Goal: Task Accomplishment & Management: Manage account settings

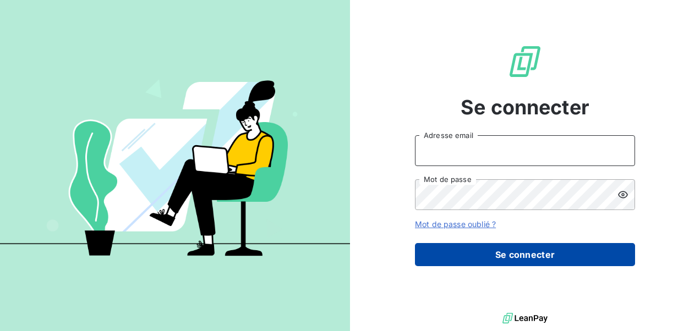
type input "[EMAIL_ADDRESS][DOMAIN_NAME]"
click at [500, 257] on button "Se connecter" at bounding box center [525, 254] width 220 height 23
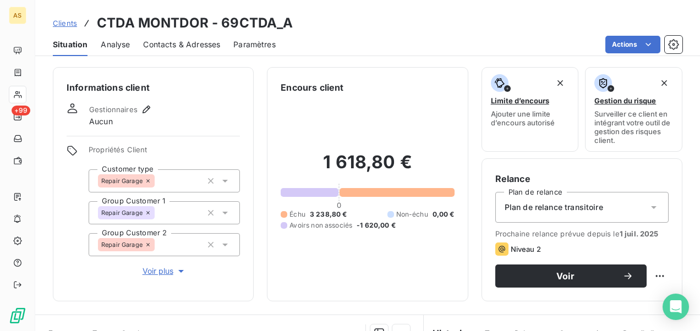
click at [62, 21] on span "Clients" at bounding box center [65, 23] width 24 height 9
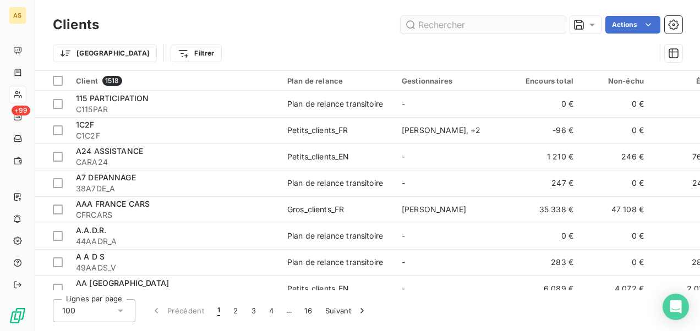
click at [441, 25] on input "text" at bounding box center [483, 25] width 165 height 18
click at [429, 21] on input "text" at bounding box center [483, 25] width 165 height 18
paste input "SA Chancerelle"
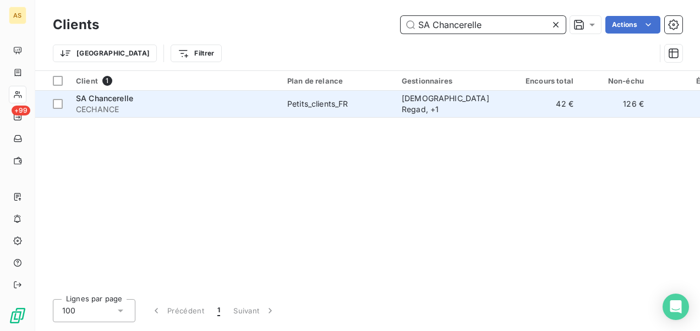
type input "SA Chancerelle"
click at [351, 97] on td "Petits_clients_FR" at bounding box center [338, 104] width 115 height 26
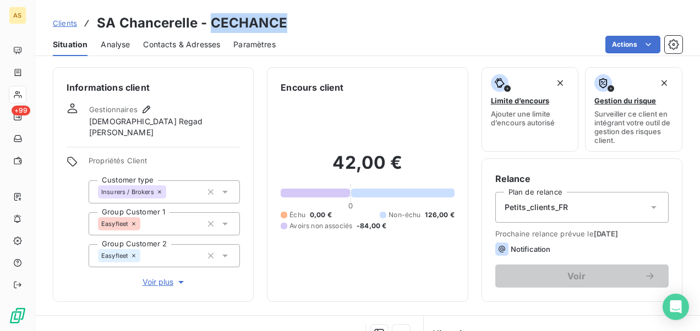
drag, startPoint x: 295, startPoint y: 21, endPoint x: 211, endPoint y: 23, distance: 84.2
click at [211, 23] on div "Clients [PERSON_NAME] - CECHANCE" at bounding box center [367, 23] width 665 height 20
copy h3 "CECHANCE"
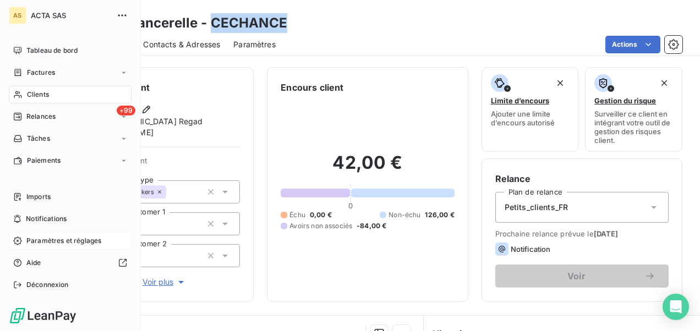
click at [65, 240] on span "Paramètres et réglages" at bounding box center [63, 241] width 75 height 10
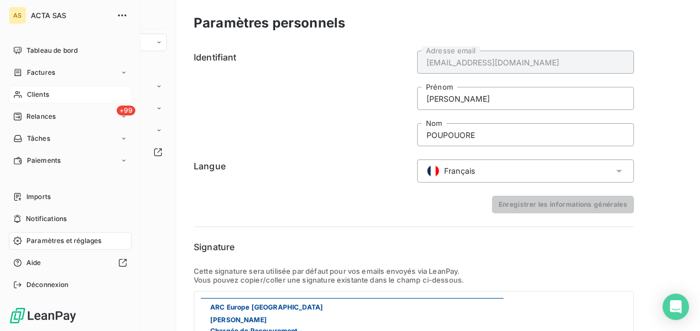
click at [62, 98] on div "Clients" at bounding box center [70, 95] width 123 height 18
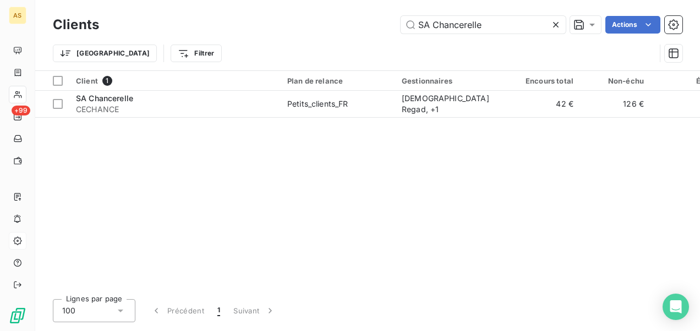
click at [555, 29] on icon at bounding box center [555, 24] width 11 height 11
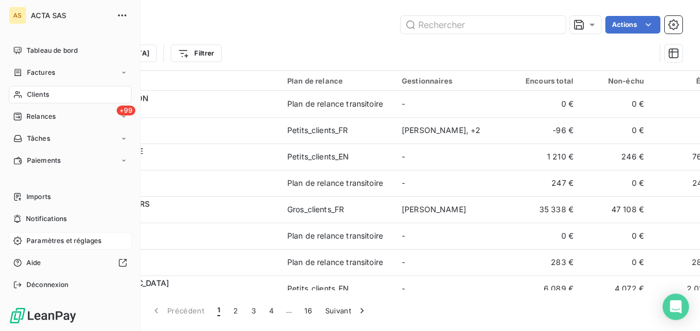
click at [71, 242] on span "Paramètres et réglages" at bounding box center [63, 241] width 75 height 10
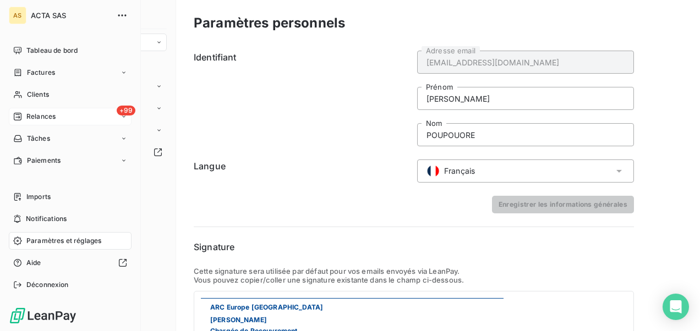
click at [71, 109] on div "+99 Relances" at bounding box center [70, 117] width 123 height 18
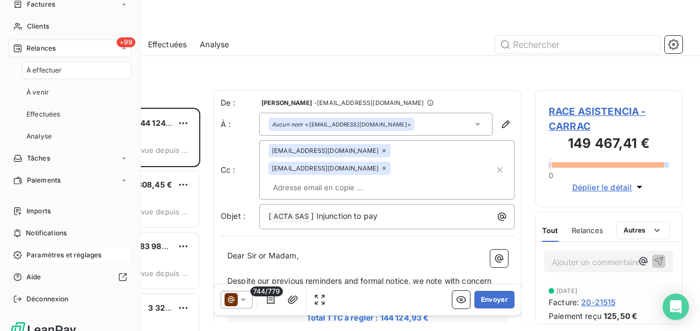
scroll to position [83, 0]
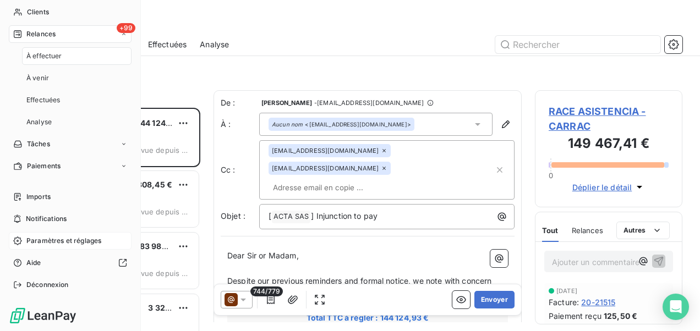
click at [72, 237] on span "Paramètres et réglages" at bounding box center [63, 241] width 75 height 10
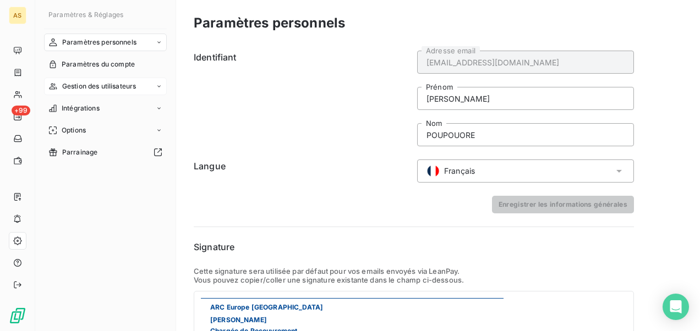
click at [154, 83] on div "Gestion des utilisateurs" at bounding box center [105, 87] width 123 height 18
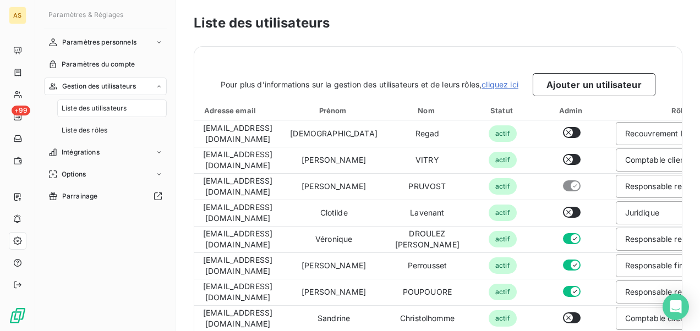
click at [107, 225] on div "Paramètres personnels Paramètres du compte Gestion des utilisateurs Liste des u…" at bounding box center [105, 173] width 123 height 278
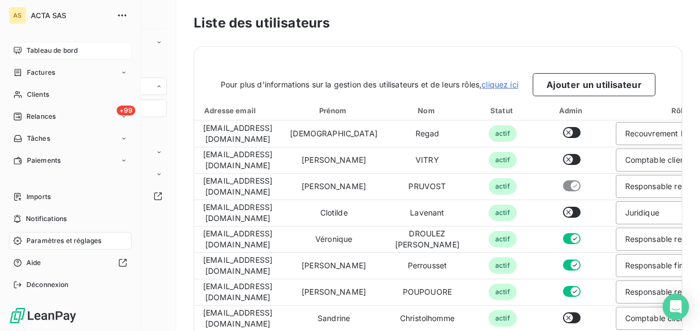
click at [57, 47] on span "Tableau de bord" at bounding box center [51, 51] width 51 height 10
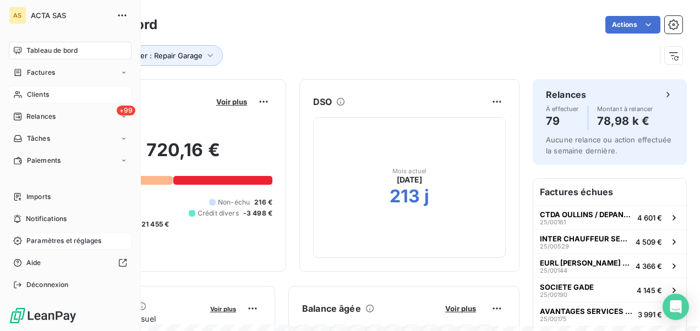
click at [47, 94] on span "Clients" at bounding box center [38, 95] width 22 height 10
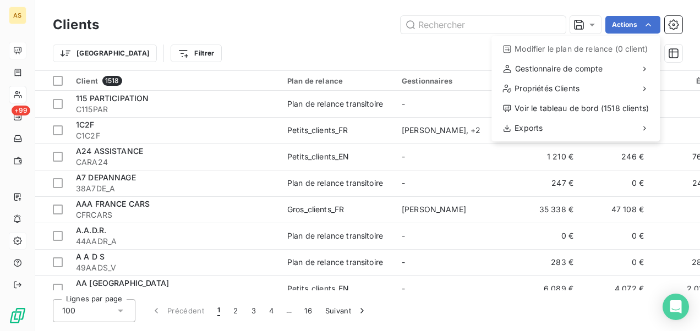
click at [299, 42] on html "AS +99 Clients Actions Modifier le plan de relance (0 client) Gestionnaire de c…" at bounding box center [350, 165] width 700 height 331
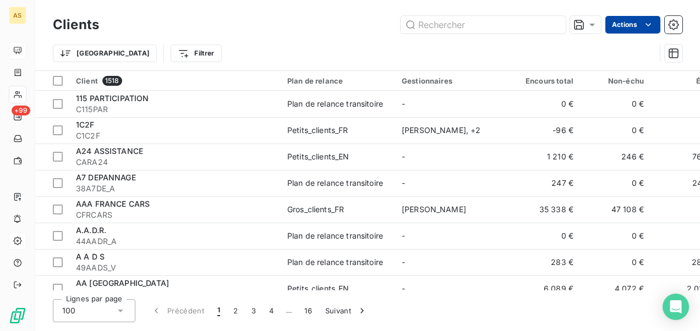
click at [652, 32] on html "AS +99 Clients Actions Trier Filtrer Client 1518 Plan de relance Gestionnaires …" at bounding box center [350, 165] width 700 height 331
click at [674, 21] on html "AS +99 Clients Actions Trier Filtrer Client 1518 Plan de relance Gestionnaires …" at bounding box center [350, 165] width 700 height 331
click at [672, 24] on icon "button" at bounding box center [673, 24] width 11 height 11
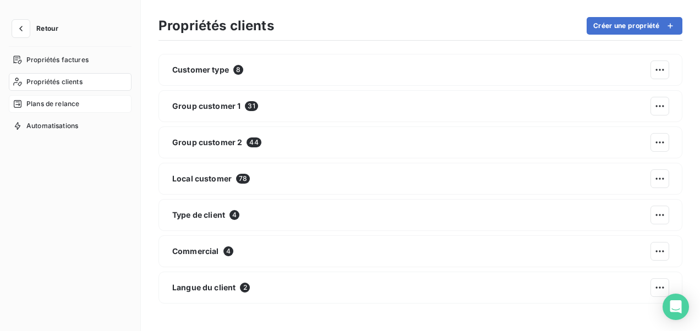
click at [70, 101] on span "Plans de relance" at bounding box center [52, 104] width 53 height 10
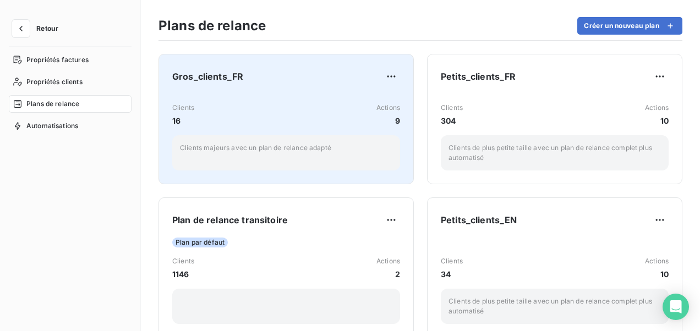
click at [329, 71] on div "Gros_clients_FR" at bounding box center [286, 77] width 228 height 18
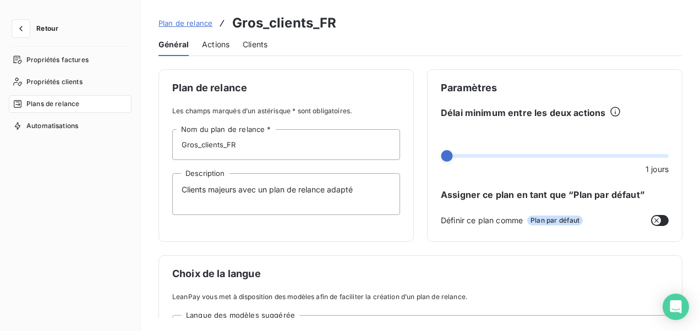
click at [214, 41] on span "Actions" at bounding box center [216, 44] width 28 height 11
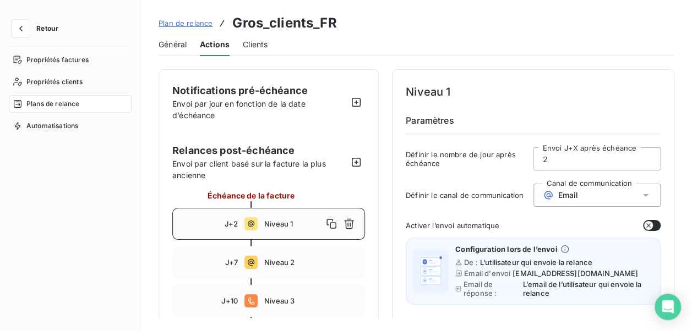
click at [190, 23] on span "Plan de relance" at bounding box center [186, 23] width 54 height 9
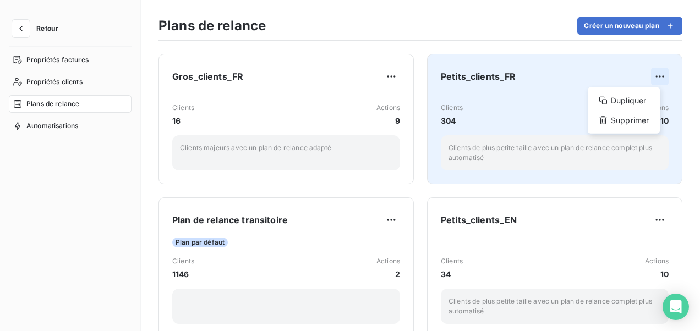
click at [651, 72] on html "Retour Propriétés factures Propriétés clients Plans de relance Automatisations …" at bounding box center [350, 165] width 700 height 331
click at [516, 111] on html "Retour Propriétés factures Propriétés clients Plans de relance Automatisations …" at bounding box center [350, 165] width 700 height 331
click at [651, 77] on html "Retour Propriétés factures Propriétés clients Plans de relance Automatisations …" at bounding box center [350, 165] width 700 height 331
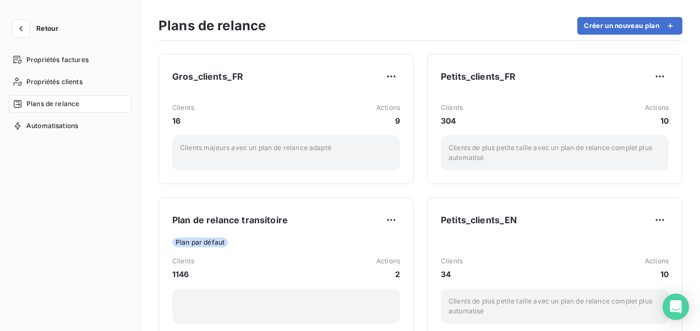
click at [515, 112] on html "Retour Propriétés factures Propriétés clients Plans de relance Automatisations …" at bounding box center [350, 165] width 700 height 331
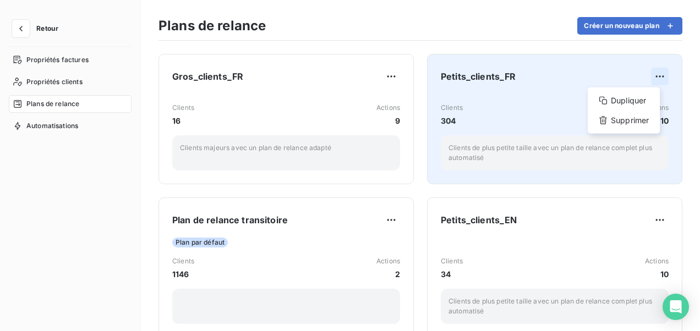
click at [654, 78] on html "Retour Propriétés factures Propriétés clients Plans de relance Automatisations …" at bounding box center [350, 165] width 700 height 331
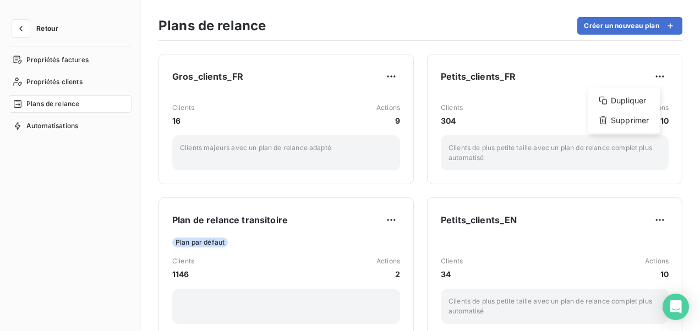
click at [531, 105] on html "Retour Propriétés factures Propriétés clients Plans de relance Automatisations …" at bounding box center [350, 165] width 700 height 331
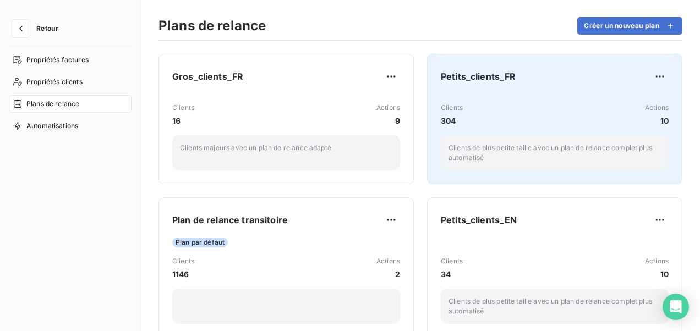
click at [447, 69] on div "Petits_clients_FR" at bounding box center [555, 77] width 228 height 18
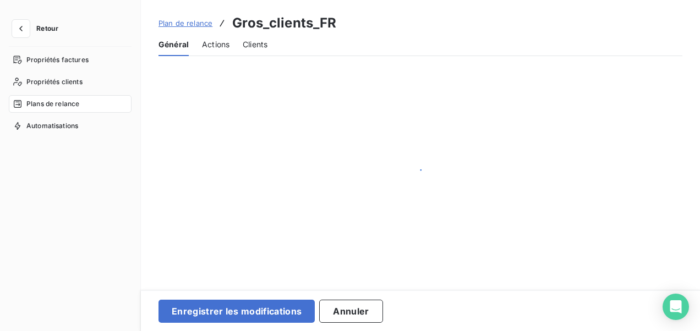
click at [447, 69] on div "Plan de relance Gros_clients_FR Général Actions Clients" at bounding box center [420, 165] width 559 height 331
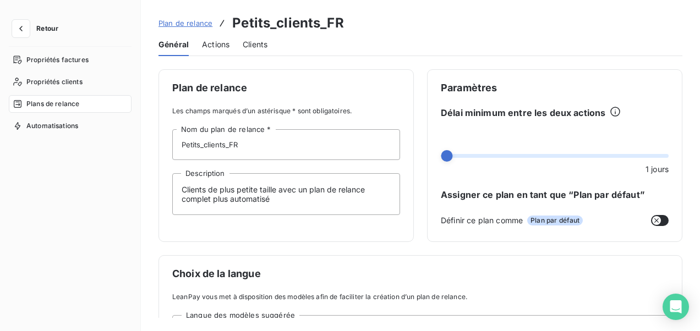
click at [223, 46] on span "Actions" at bounding box center [216, 44] width 28 height 11
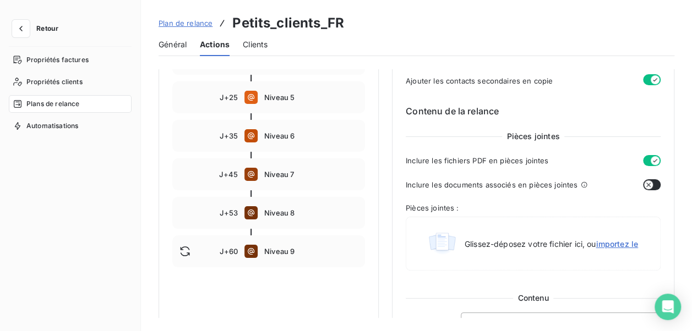
scroll to position [330, 0]
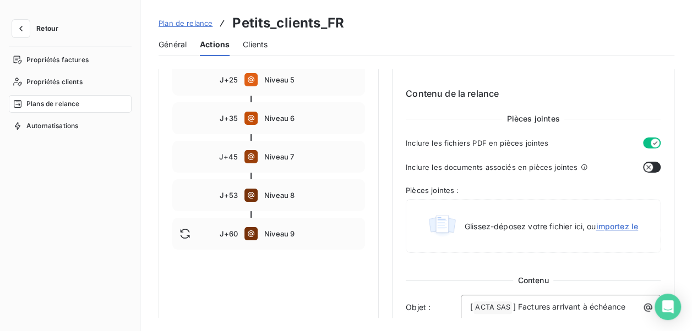
click at [646, 166] on icon "button" at bounding box center [648, 167] width 4 height 4
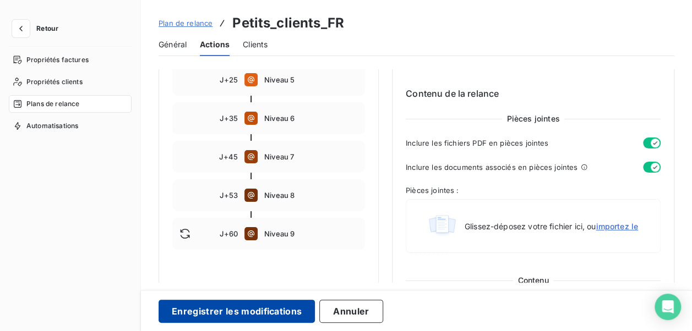
click at [225, 315] on button "Enregistrer les modifications" at bounding box center [237, 311] width 156 height 23
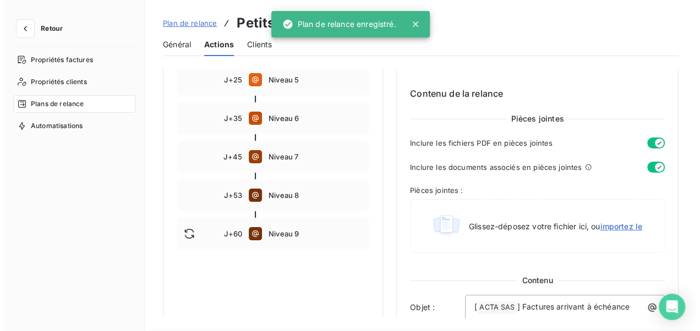
scroll to position [310, 0]
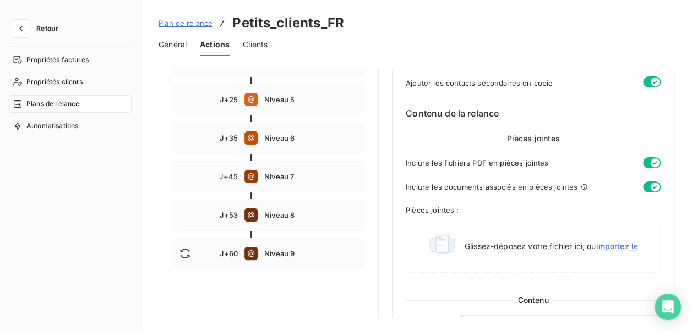
click at [170, 25] on span "Plan de relance" at bounding box center [186, 23] width 54 height 9
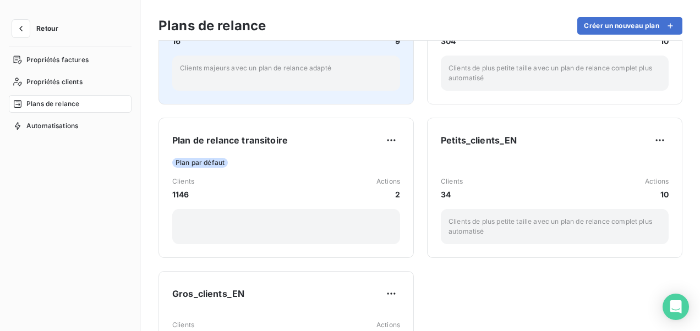
scroll to position [110, 0]
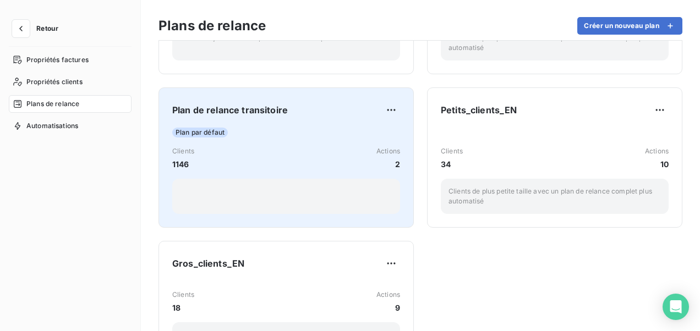
click at [270, 136] on div "Plan par défaut" at bounding box center [286, 133] width 228 height 10
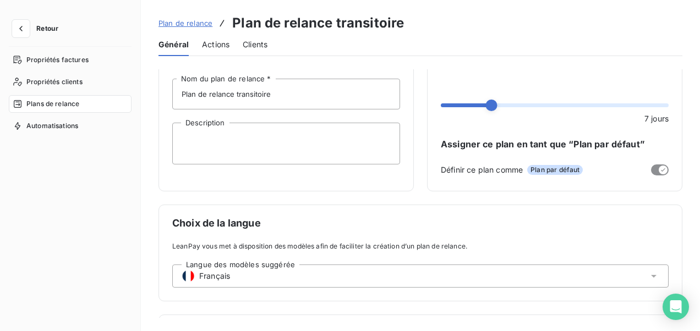
scroll to position [133, 0]
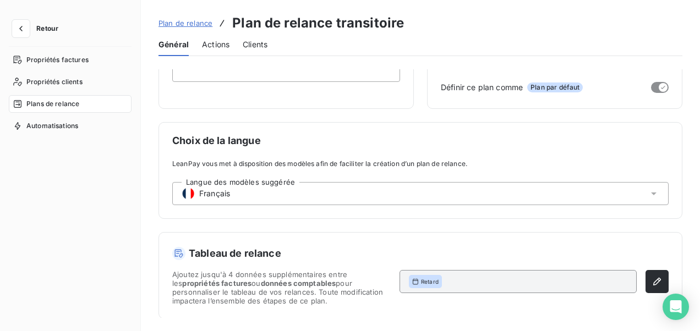
click at [216, 42] on span "Actions" at bounding box center [216, 44] width 28 height 11
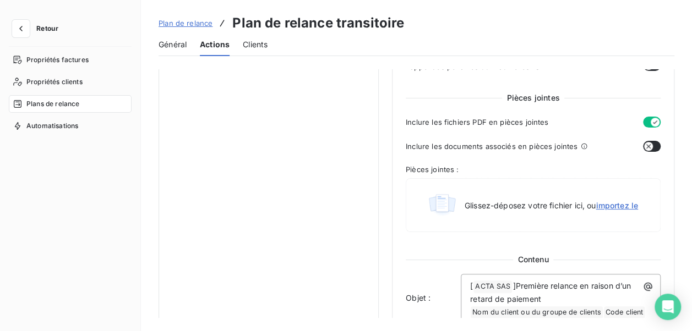
scroll to position [495, 0]
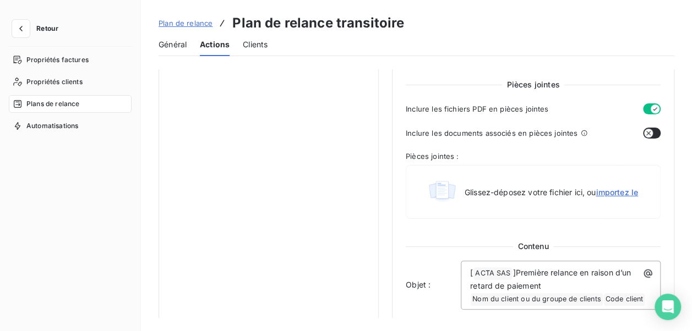
click at [644, 131] on icon "button" at bounding box center [648, 133] width 9 height 9
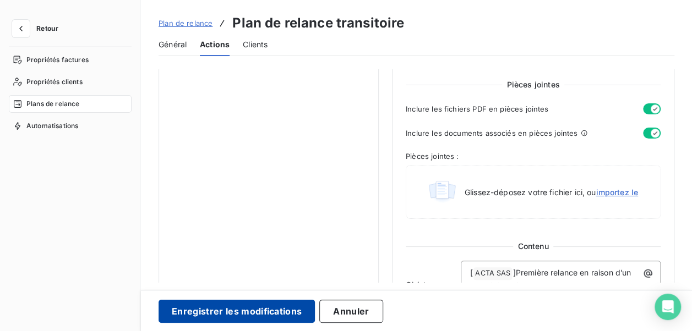
click at [283, 313] on button "Enregistrer les modifications" at bounding box center [237, 311] width 156 height 23
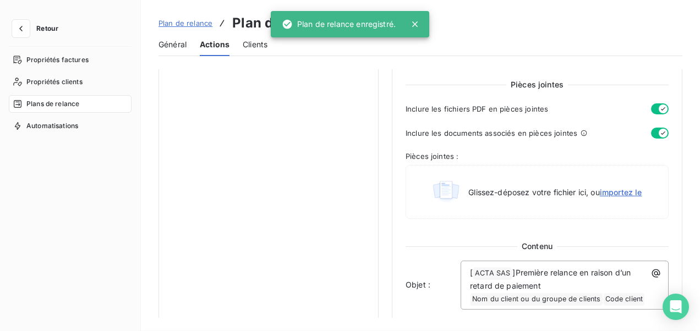
scroll to position [9, 0]
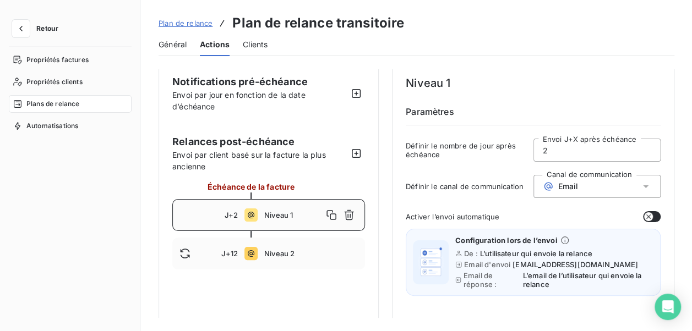
click at [185, 22] on span "Plan de relance" at bounding box center [186, 23] width 54 height 9
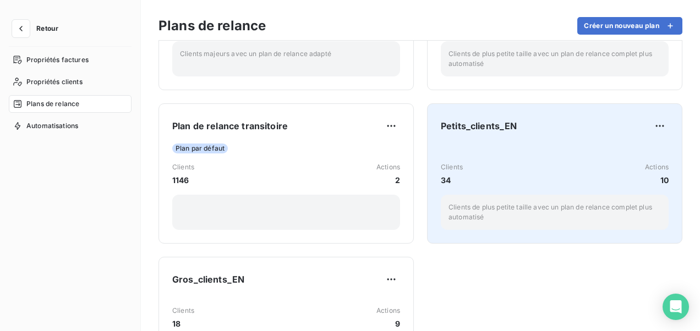
scroll to position [110, 0]
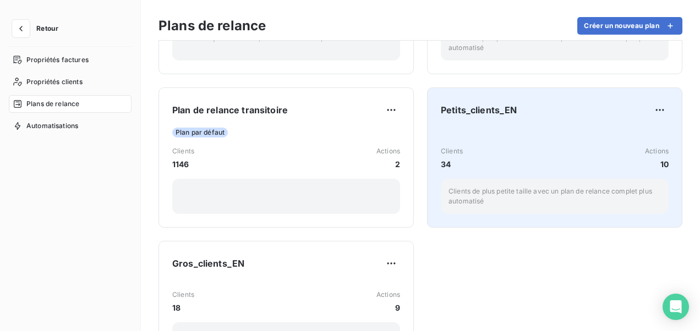
click at [499, 137] on div "Clients 34 Actions 10 Clients de plus petite taille avec un plan de relance com…" at bounding box center [555, 171] width 228 height 86
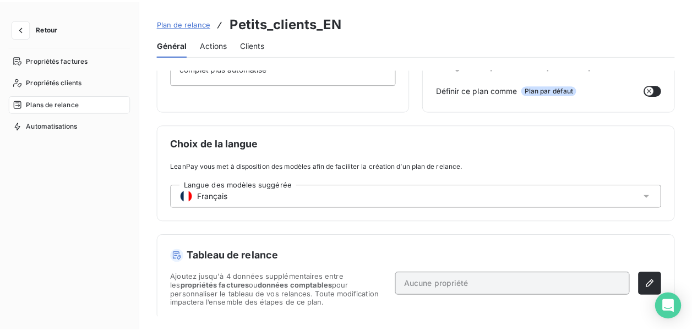
scroll to position [133, 0]
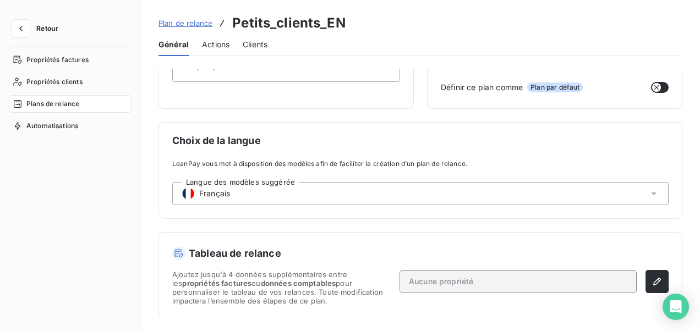
click at [219, 40] on span "Actions" at bounding box center [216, 44] width 28 height 11
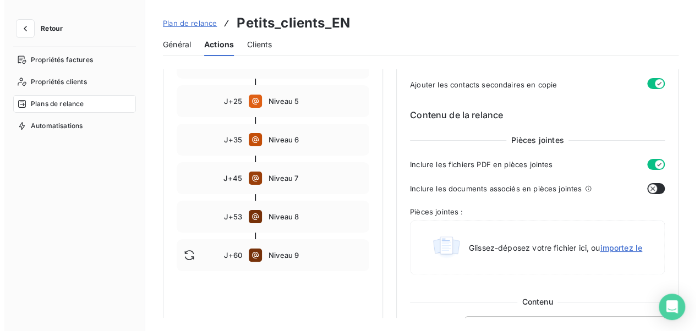
scroll to position [298, 0]
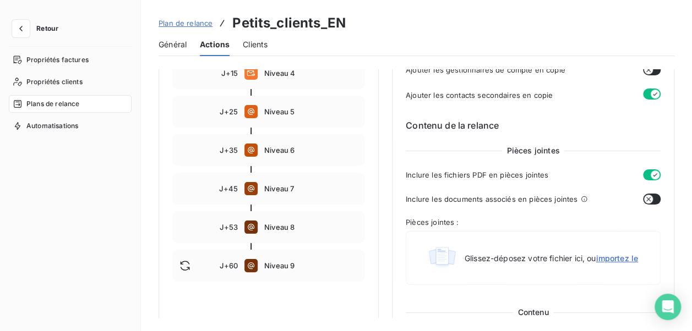
click at [646, 200] on icon "button" at bounding box center [648, 199] width 4 height 4
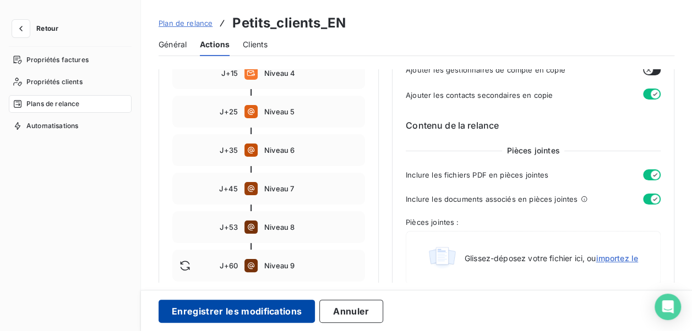
click at [285, 314] on button "Enregistrer les modifications" at bounding box center [237, 311] width 156 height 23
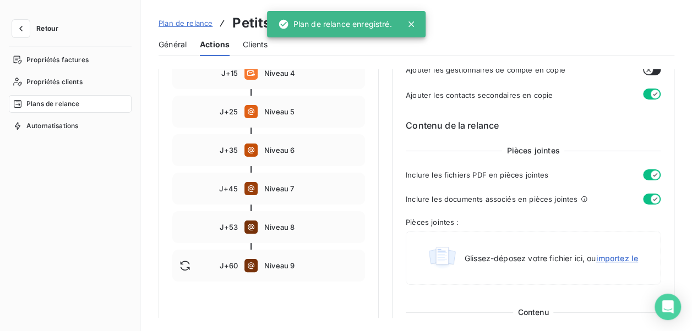
click at [185, 25] on span "Plan de relance" at bounding box center [186, 23] width 54 height 9
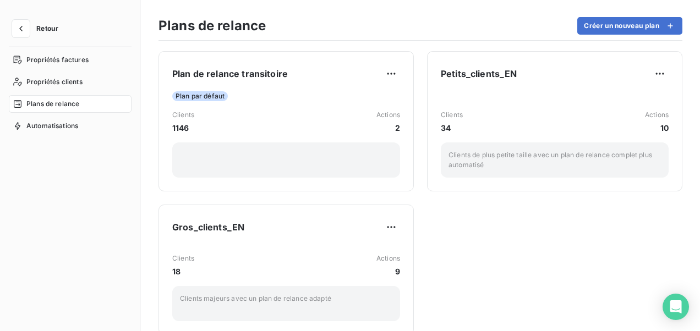
scroll to position [167, 0]
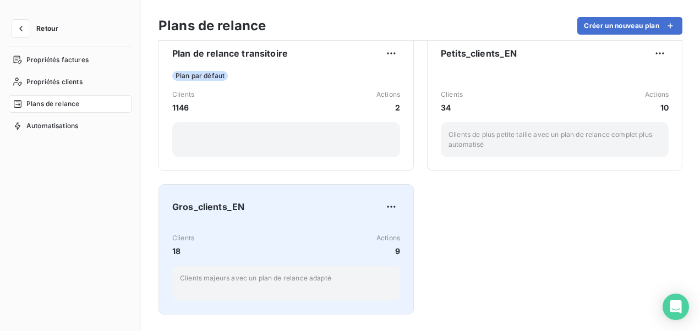
click at [252, 199] on div "Gros_clients_EN" at bounding box center [286, 207] width 228 height 18
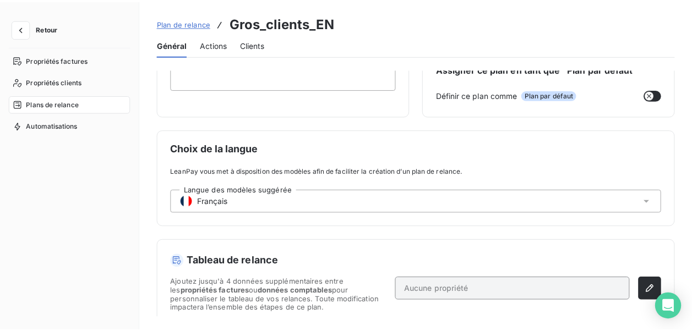
scroll to position [133, 0]
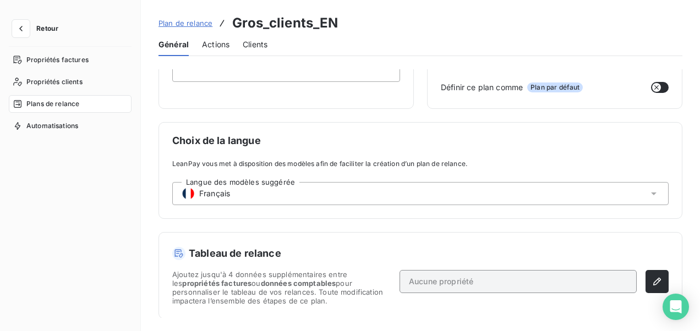
click at [215, 37] on div "Actions" at bounding box center [216, 44] width 28 height 23
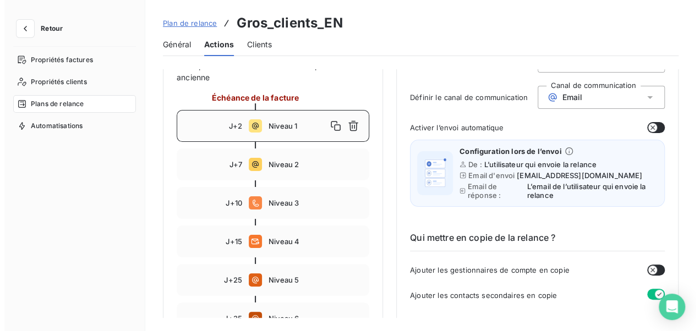
scroll to position [40, 0]
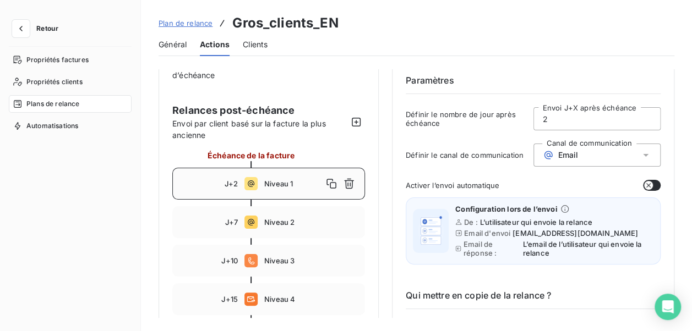
click at [181, 25] on span "Plan de relance" at bounding box center [186, 23] width 54 height 9
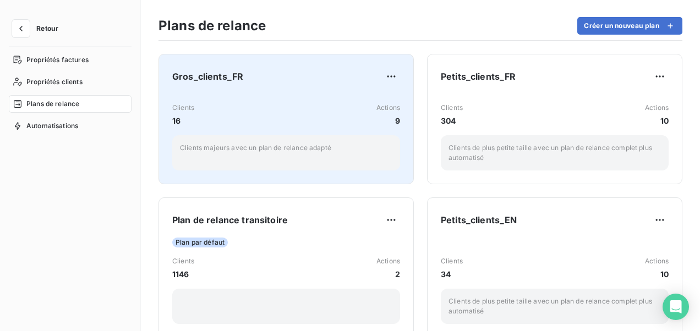
click at [325, 147] on p "Clients majeurs avec un plan de relance adapté" at bounding box center [286, 148] width 212 height 10
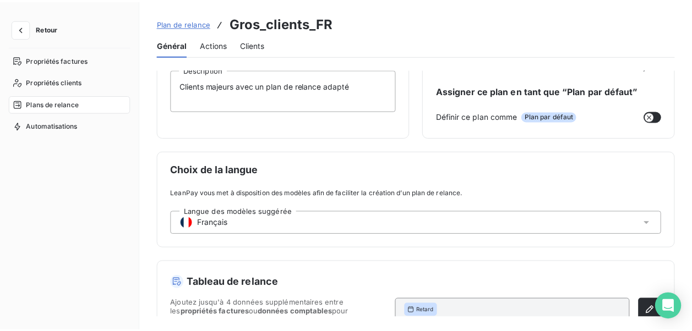
scroll to position [133, 0]
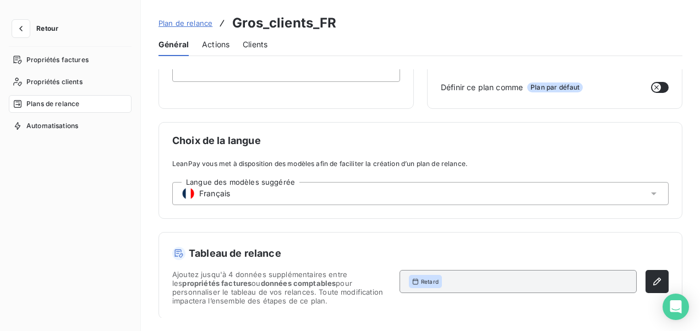
click at [209, 45] on span "Actions" at bounding box center [216, 44] width 28 height 11
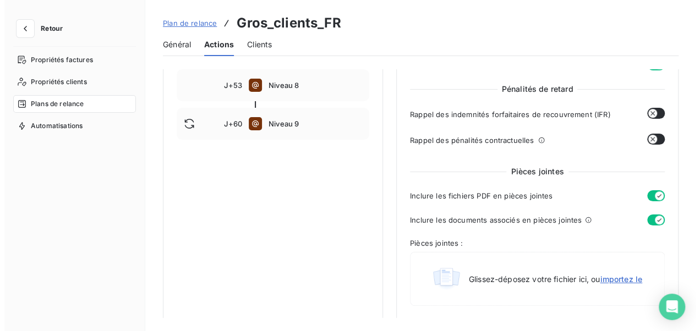
scroll to position [464, 0]
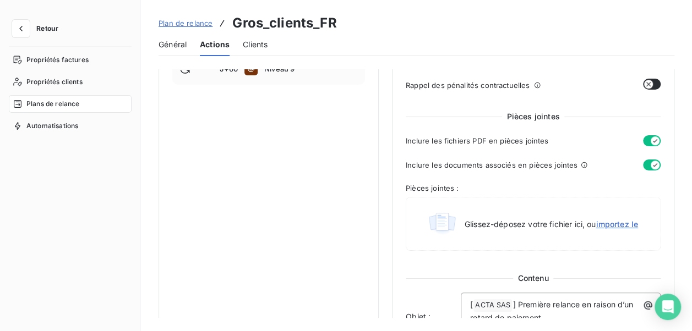
click at [72, 102] on span "Plans de relance" at bounding box center [52, 104] width 53 height 10
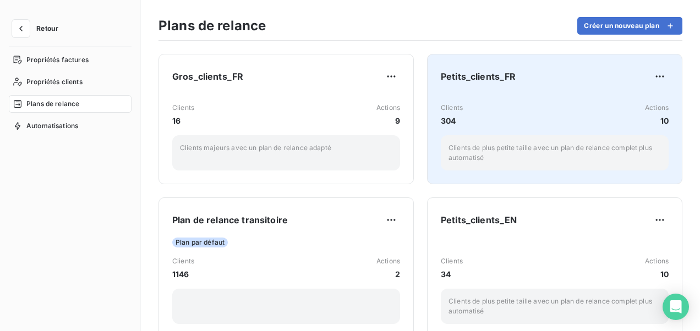
click at [584, 138] on div "Clients de plus petite taille avec un plan de relance complet plus automatisé" at bounding box center [555, 152] width 228 height 35
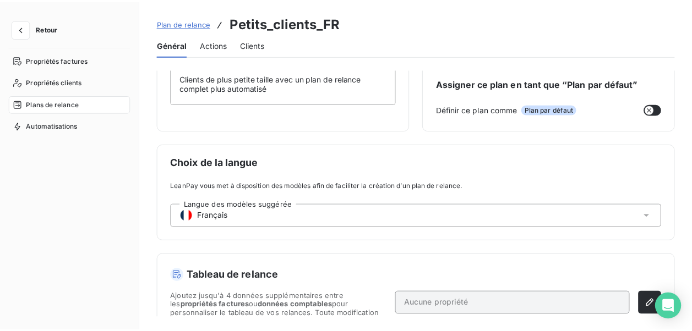
scroll to position [133, 0]
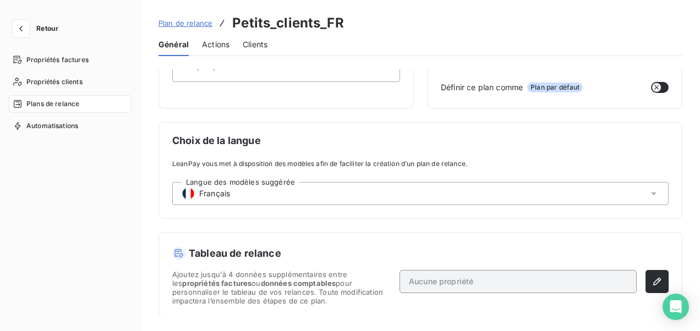
click at [222, 47] on span "Actions" at bounding box center [216, 44] width 28 height 11
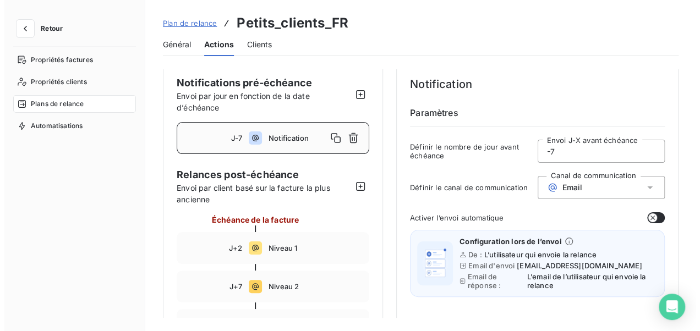
scroll to position [0, 0]
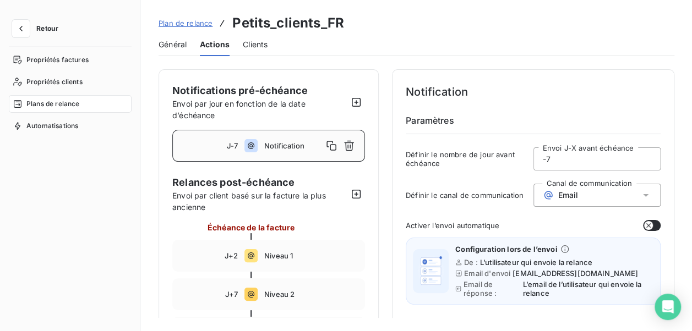
click at [183, 25] on span "Plan de relance" at bounding box center [186, 23] width 54 height 9
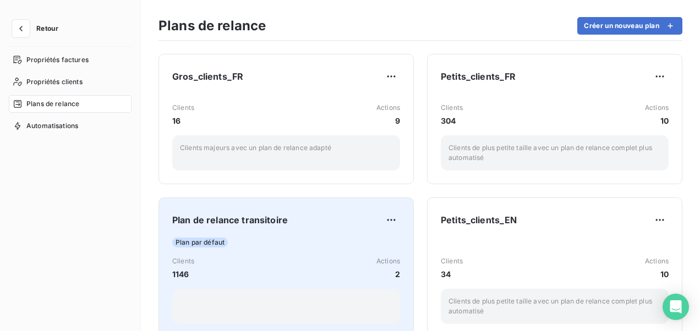
click at [269, 241] on div "Plan par défaut" at bounding box center [286, 243] width 228 height 10
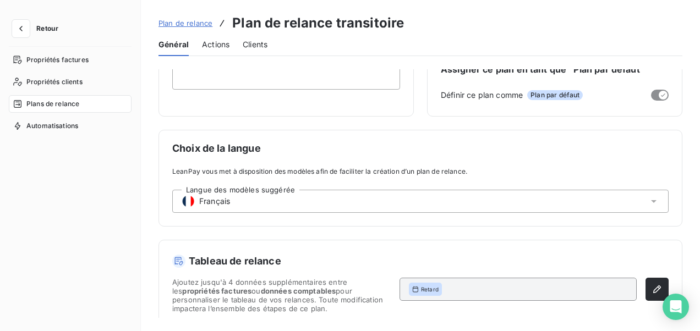
scroll to position [133, 0]
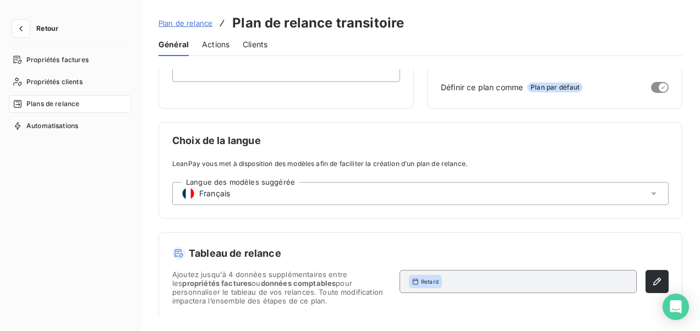
click at [216, 41] on span "Actions" at bounding box center [216, 44] width 28 height 11
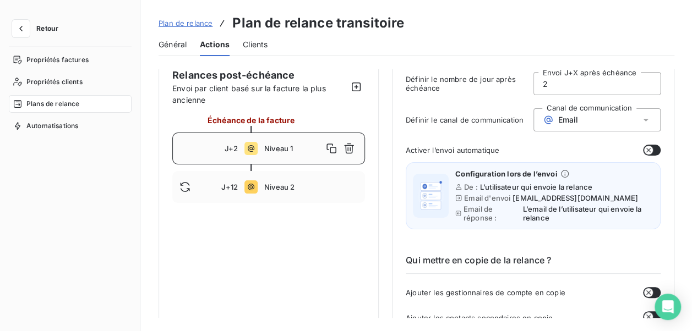
scroll to position [0, 0]
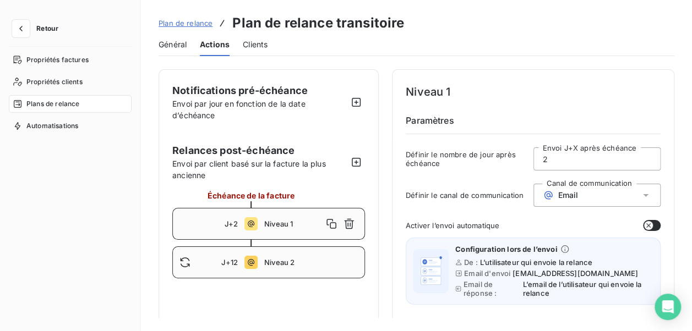
click at [318, 265] on span "Niveau 2" at bounding box center [311, 262] width 94 height 9
type input "12"
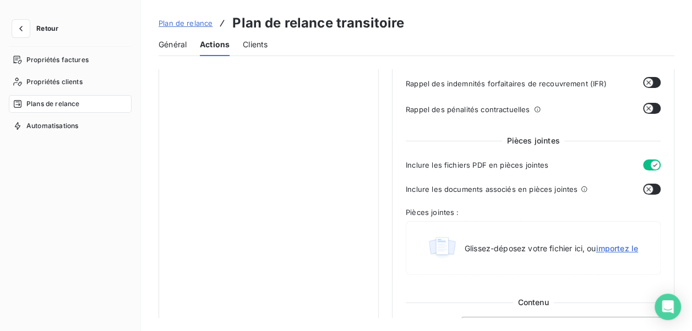
scroll to position [440, 0]
click at [645, 186] on icon "button" at bounding box center [648, 188] width 9 height 9
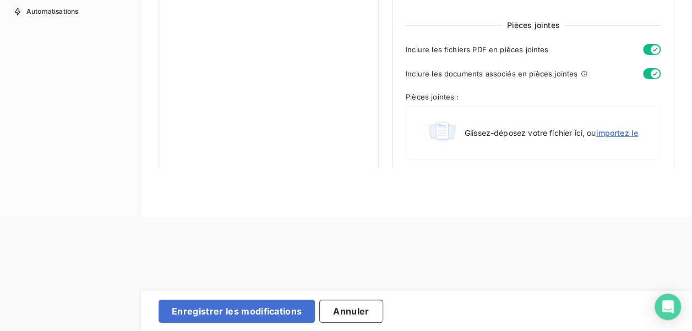
scroll to position [0, 0]
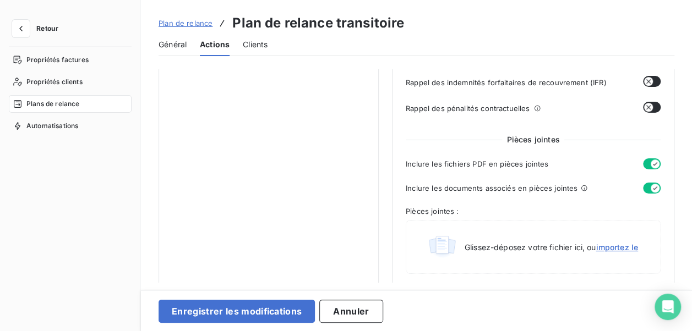
click at [211, 323] on div "Enregistrer les modifications Annuler" at bounding box center [416, 310] width 551 height 41
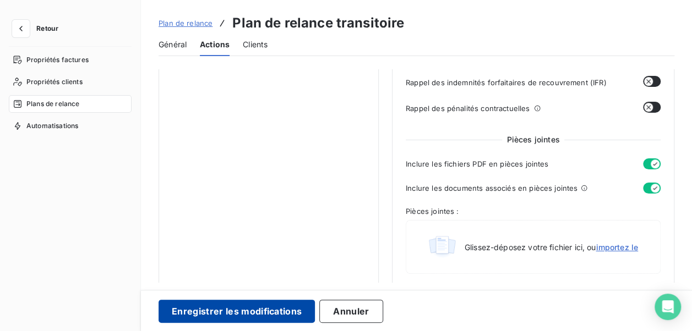
click at [225, 310] on button "Enregistrer les modifications" at bounding box center [237, 311] width 156 height 23
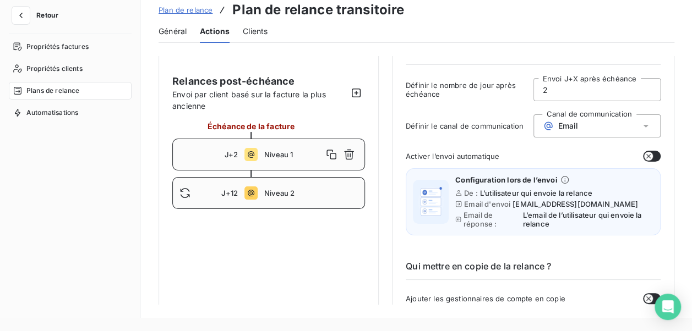
scroll to position [55, 0]
click at [333, 186] on div "J+12 Niveau 2" at bounding box center [268, 194] width 193 height 32
type input "12"
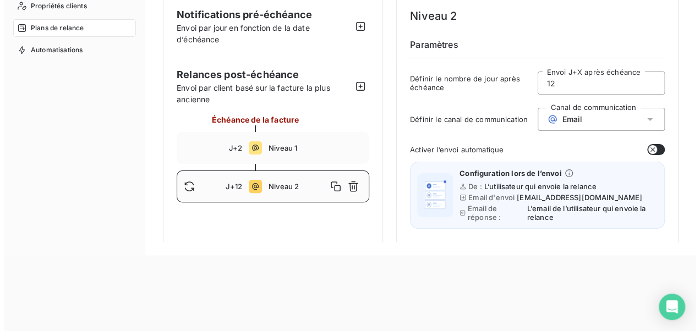
scroll to position [0, 0]
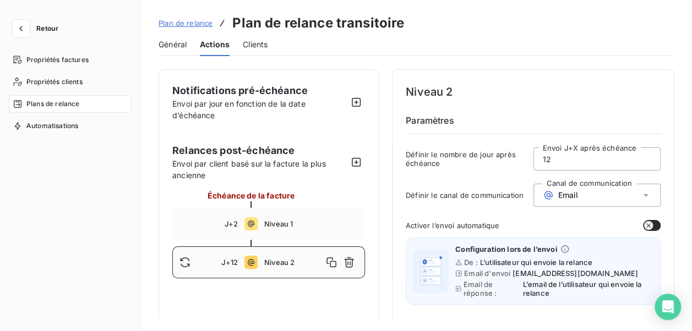
click at [185, 52] on div "Général" at bounding box center [173, 44] width 28 height 23
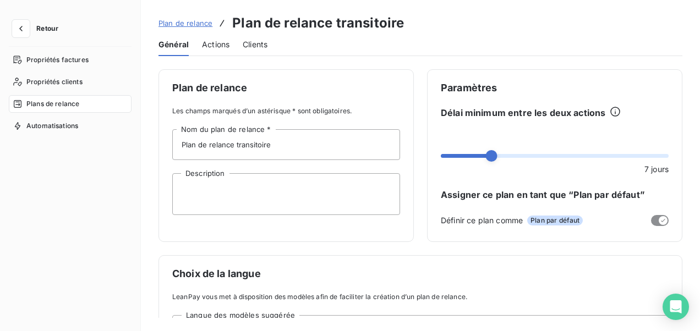
click at [187, 22] on span "Plan de relance" at bounding box center [186, 23] width 54 height 9
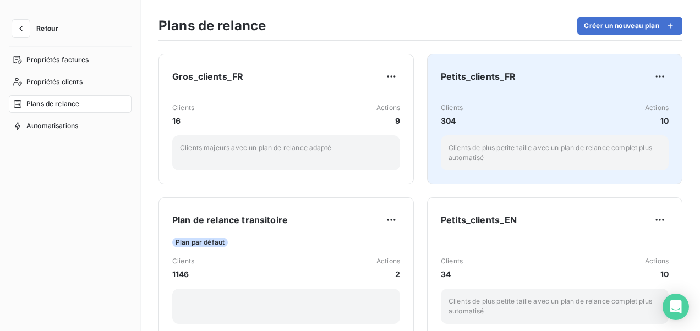
click at [497, 114] on div "Clients 304 Actions 10" at bounding box center [555, 115] width 228 height 24
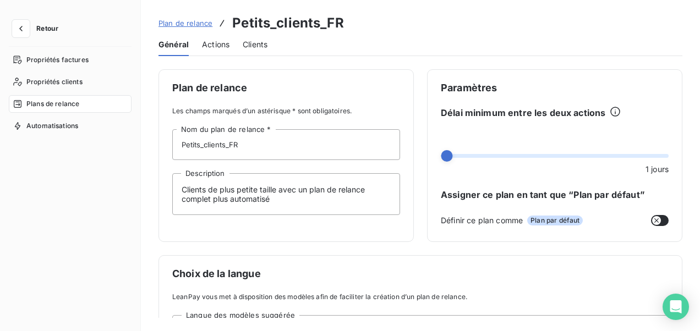
click at [211, 45] on span "Actions" at bounding box center [216, 44] width 28 height 11
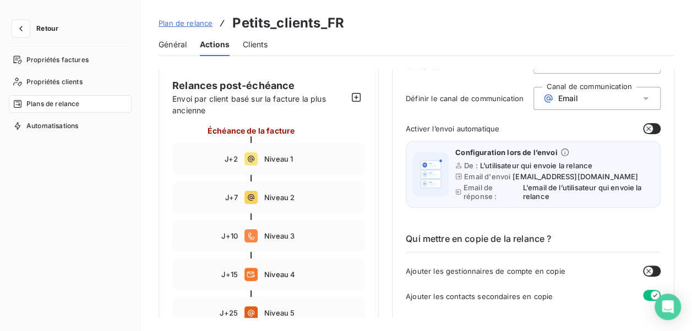
scroll to position [110, 0]
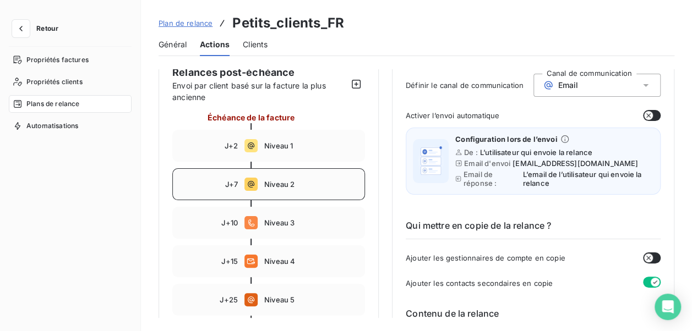
click at [305, 193] on div "J+7 Niveau 2" at bounding box center [268, 184] width 193 height 32
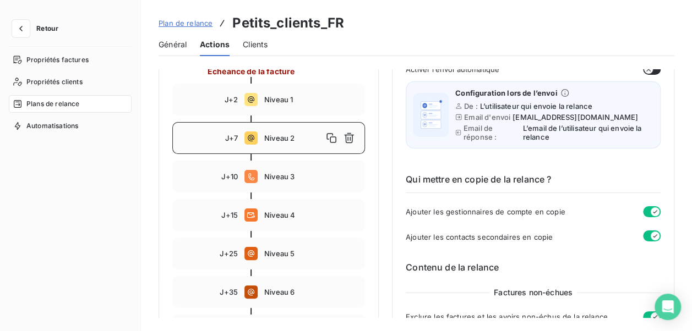
scroll to position [220, 0]
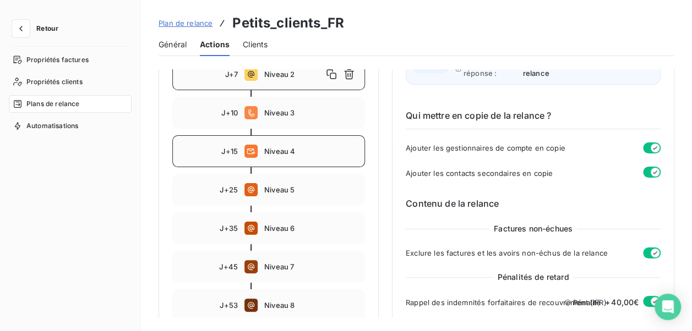
click at [308, 156] on div "J+15 Niveau 4" at bounding box center [268, 151] width 193 height 32
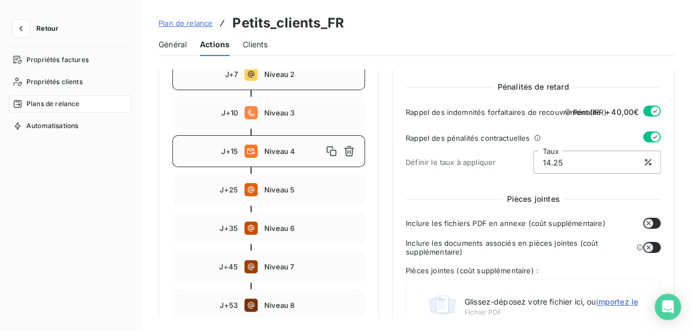
click at [292, 78] on div "J+7 Niveau 2" at bounding box center [268, 74] width 193 height 32
type input "7"
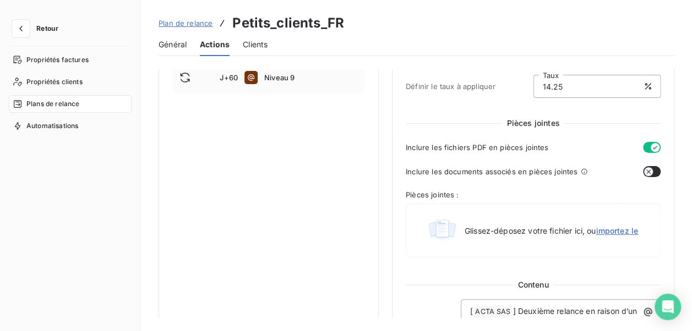
scroll to position [550, 0]
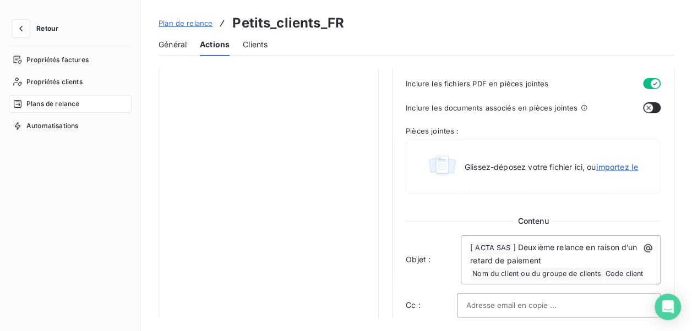
click at [645, 110] on icon "button" at bounding box center [648, 107] width 9 height 9
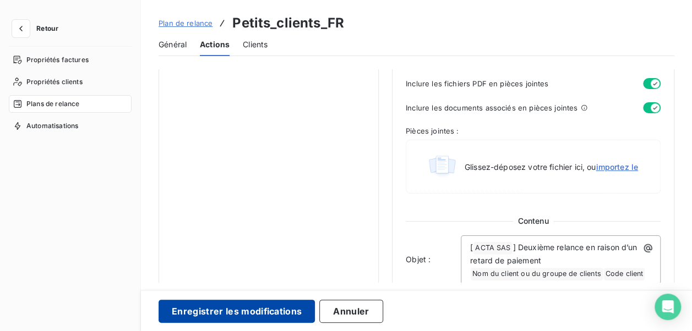
click at [263, 315] on button "Enregistrer les modifications" at bounding box center [237, 311] width 156 height 23
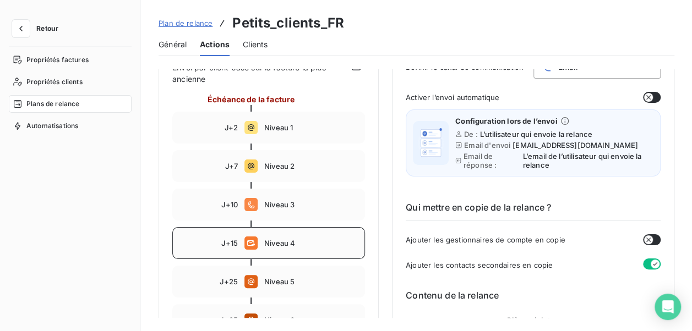
scroll to position [145, 0]
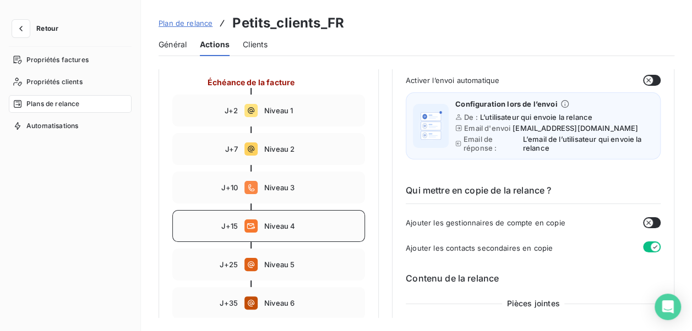
click at [306, 231] on div "J+15 Niveau 4" at bounding box center [268, 226] width 193 height 32
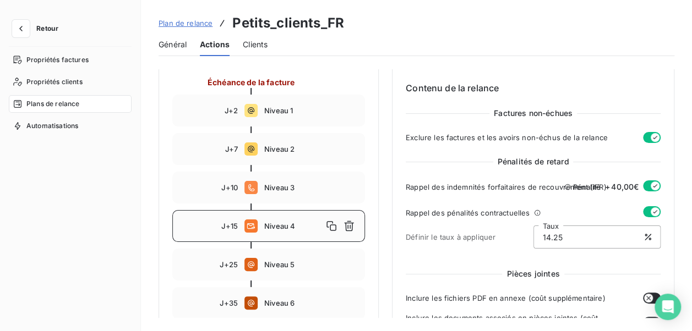
type input "15"
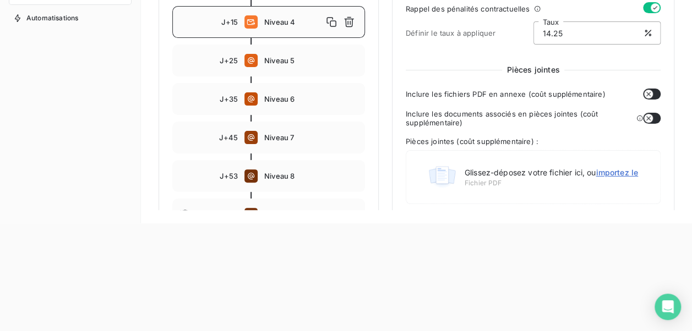
scroll to position [187, 0]
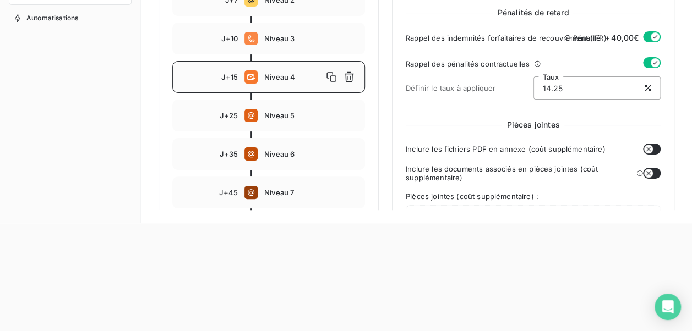
click at [646, 174] on icon "button" at bounding box center [648, 173] width 9 height 9
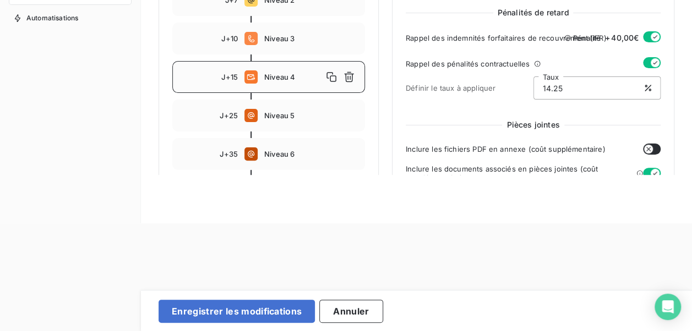
click at [648, 153] on button "button" at bounding box center [652, 149] width 18 height 11
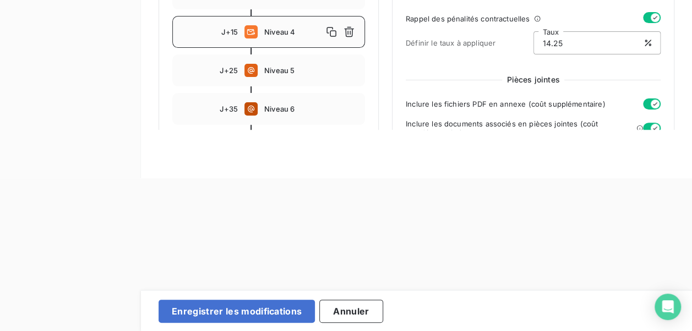
scroll to position [165, 0]
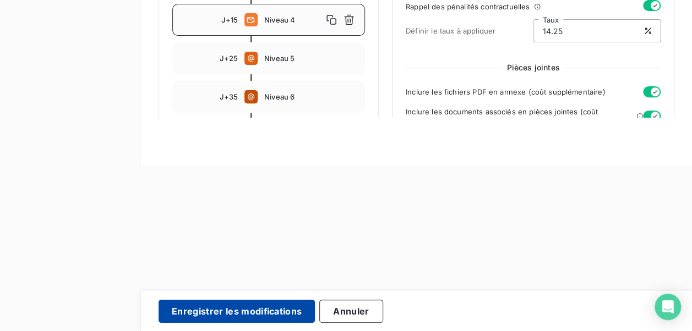
click at [237, 312] on button "Enregistrer les modifications" at bounding box center [237, 311] width 156 height 23
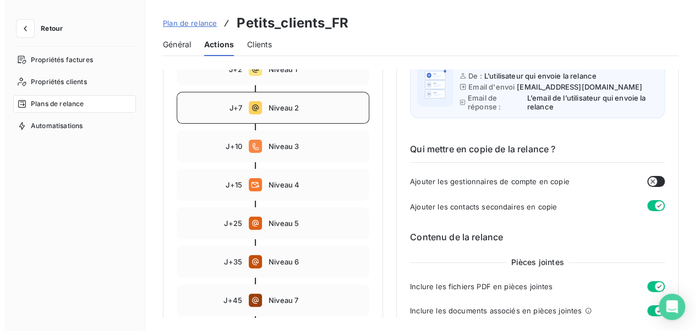
scroll to position [0, 0]
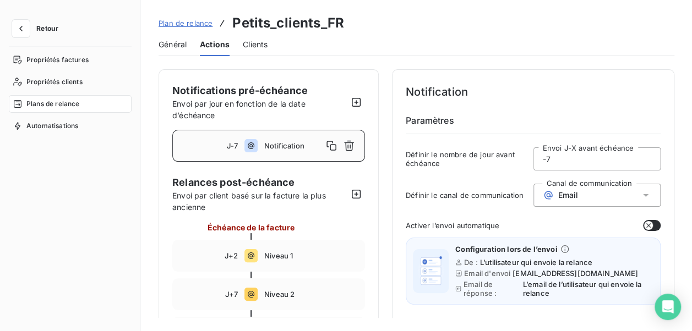
click at [186, 19] on span "Plan de relance" at bounding box center [186, 23] width 54 height 9
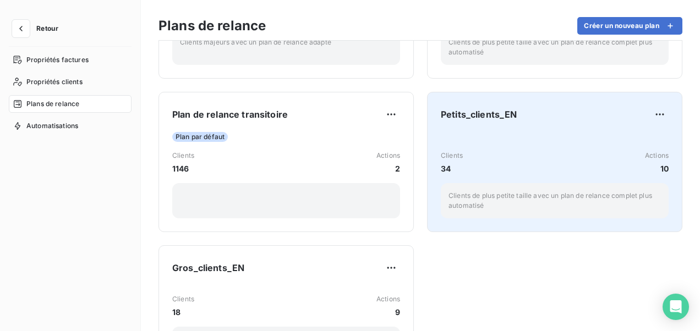
scroll to position [110, 0]
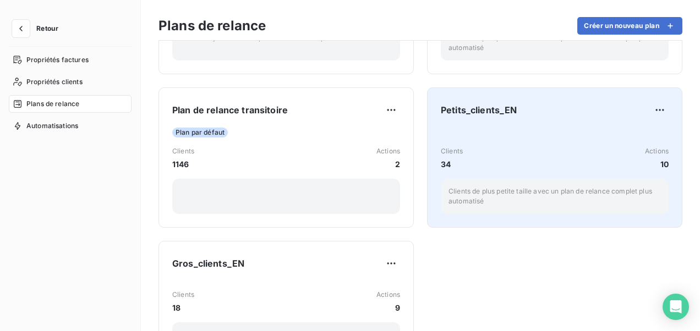
click at [497, 125] on div "Petits_clients_EN Clients 34 Actions 10 Clients de plus petite taille avec un p…" at bounding box center [555, 157] width 228 height 113
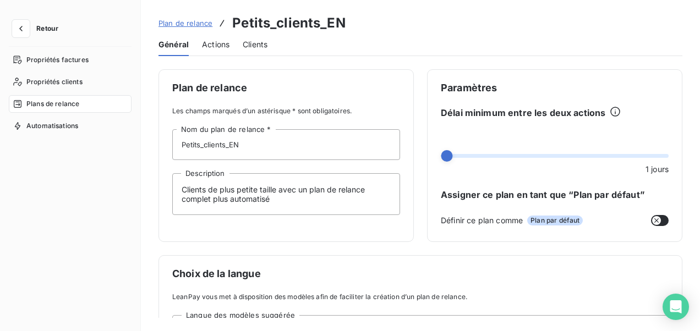
click at [218, 46] on span "Actions" at bounding box center [216, 44] width 28 height 11
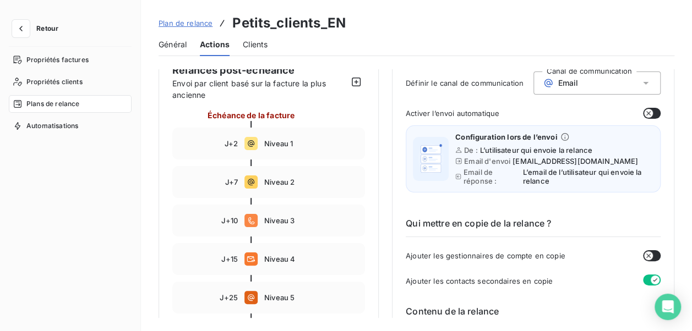
scroll to position [110, 0]
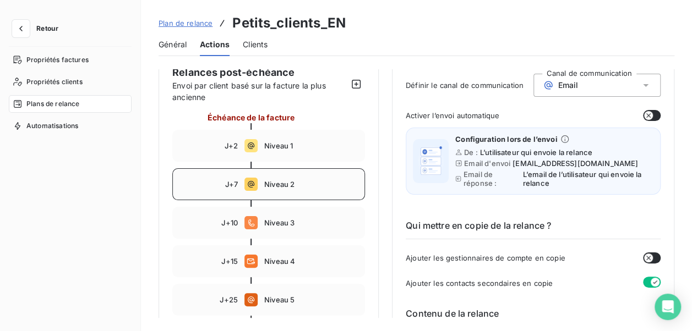
click at [296, 190] on div "J+7 Niveau 2" at bounding box center [268, 184] width 193 height 32
type input "7"
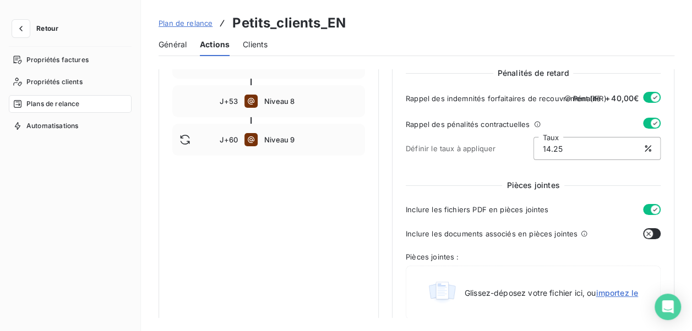
scroll to position [440, 0]
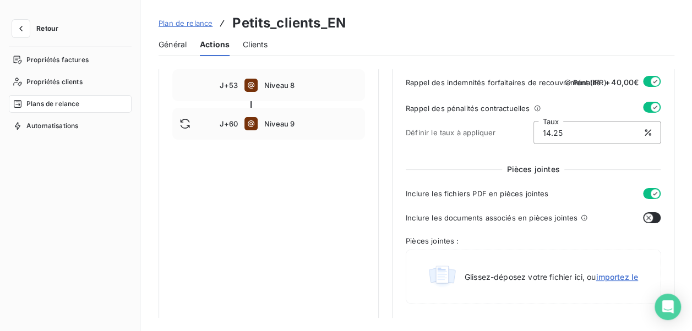
click at [646, 217] on icon "button" at bounding box center [648, 218] width 9 height 9
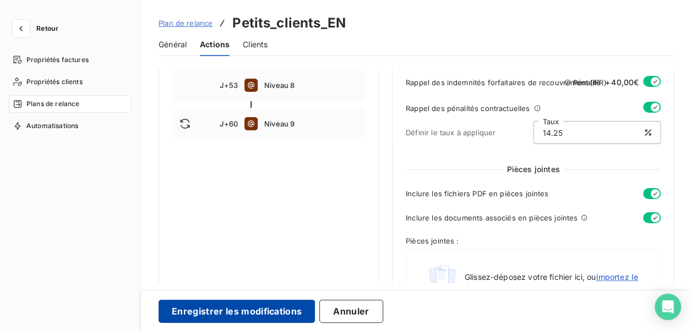
click at [220, 315] on button "Enregistrer les modifications" at bounding box center [237, 311] width 156 height 23
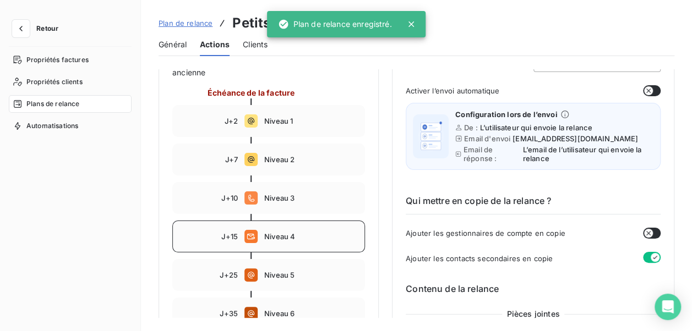
scroll to position [145, 0]
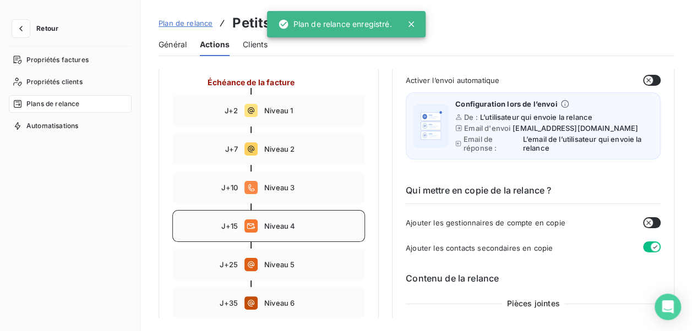
click at [291, 233] on div "J+15 Niveau 4" at bounding box center [268, 226] width 193 height 32
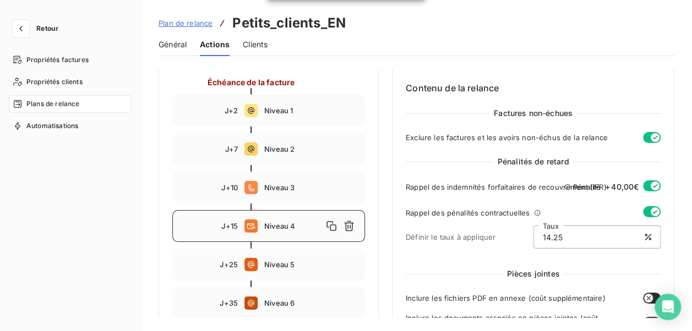
type input "15"
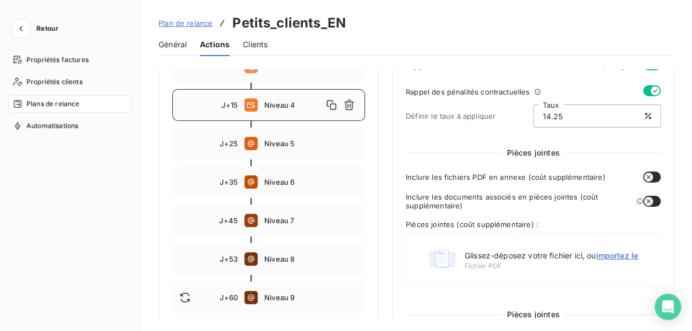
scroll to position [211, 0]
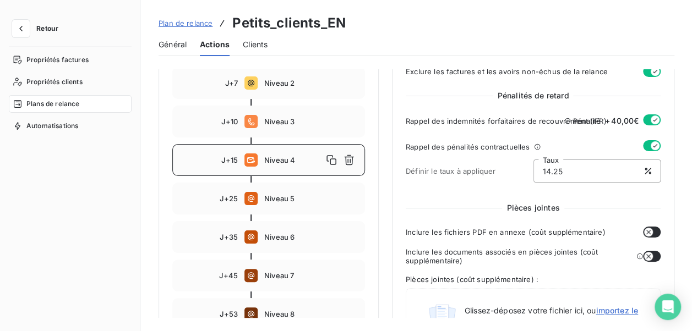
click at [644, 237] on button "button" at bounding box center [652, 232] width 18 height 11
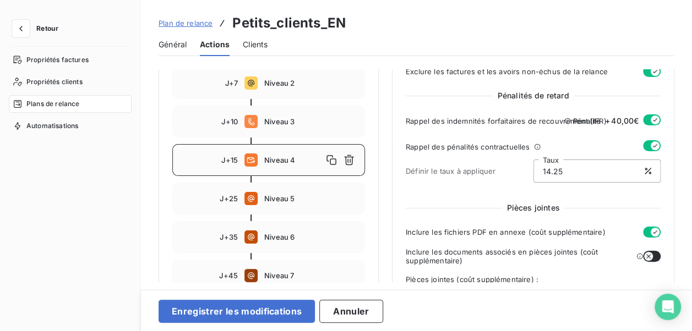
click at [650, 258] on button "button" at bounding box center [652, 256] width 18 height 11
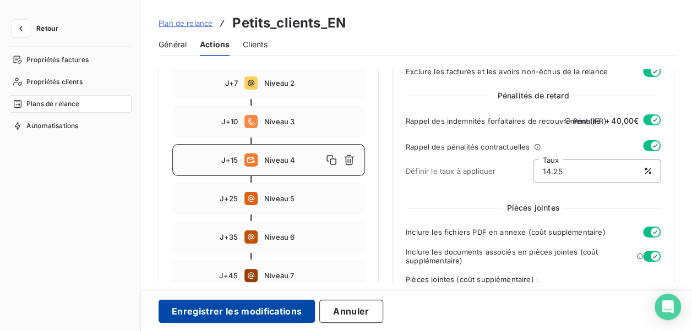
click at [246, 314] on button "Enregistrer les modifications" at bounding box center [237, 311] width 156 height 23
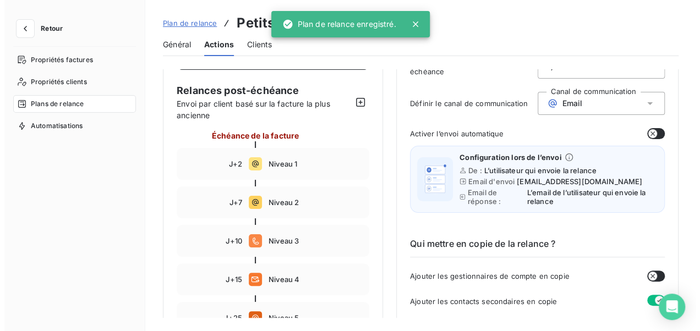
scroll to position [46, 0]
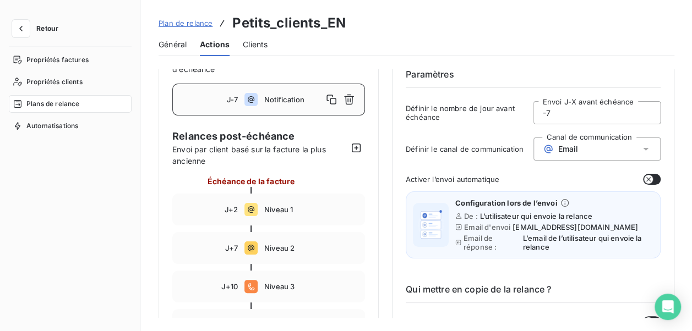
click at [173, 24] on span "Plan de relance" at bounding box center [186, 23] width 54 height 9
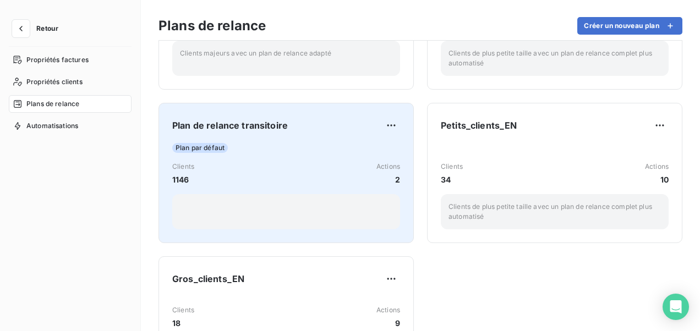
scroll to position [110, 0]
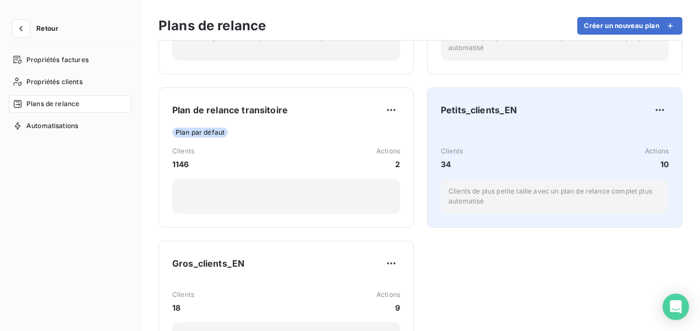
click at [502, 146] on div "Clients 34 Actions 10" at bounding box center [555, 158] width 228 height 24
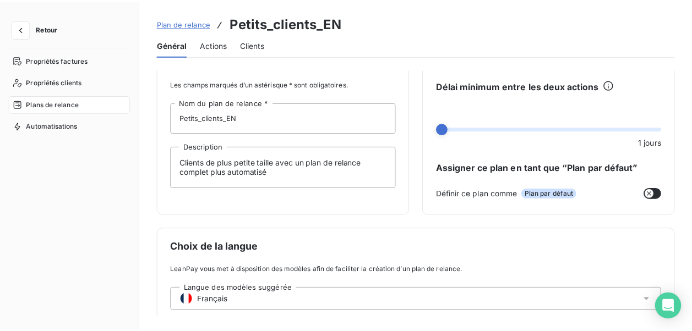
scroll to position [23, 0]
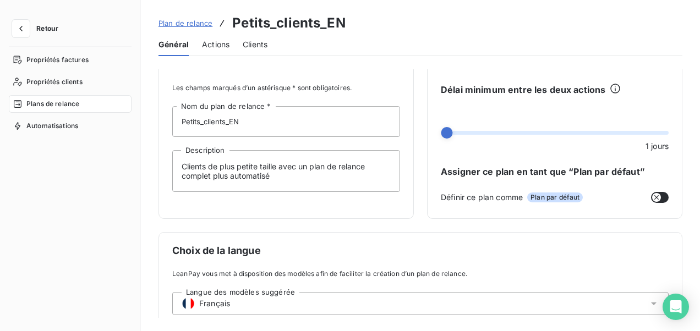
click at [222, 47] on span "Actions" at bounding box center [216, 44] width 28 height 11
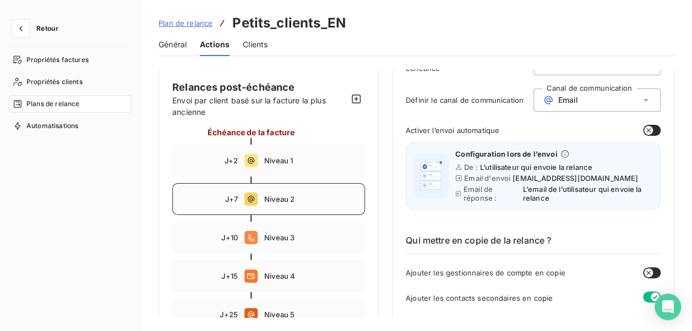
scroll to position [78, 0]
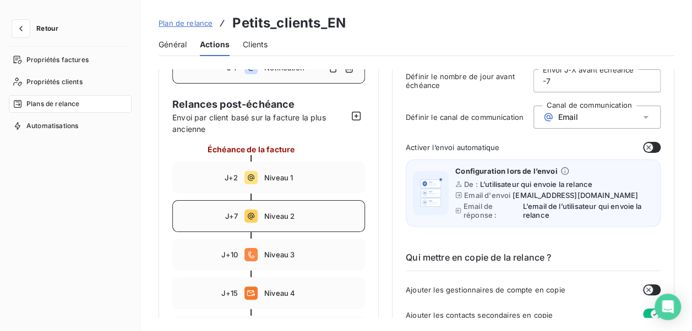
click at [303, 221] on div "J+7 Niveau 2" at bounding box center [268, 216] width 193 height 32
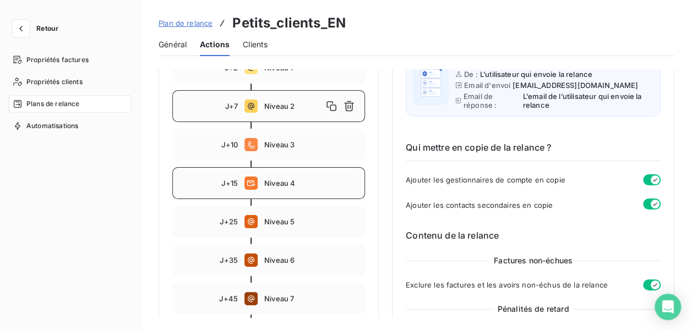
scroll to position [133, 0]
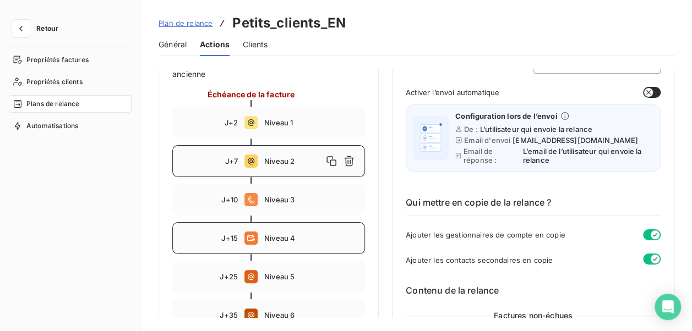
click at [303, 242] on span "Niveau 4" at bounding box center [311, 238] width 94 height 9
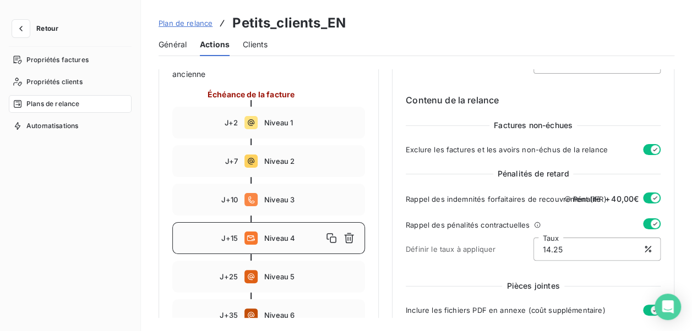
type input "15"
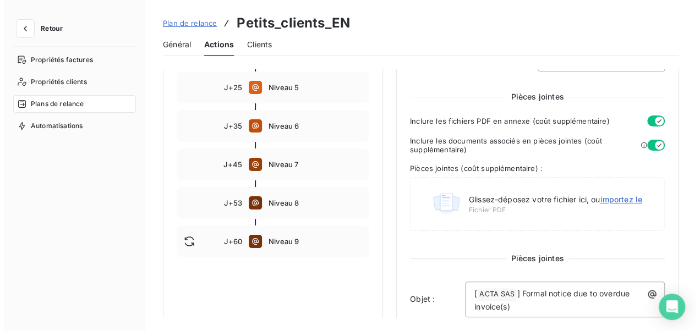
scroll to position [321, 0]
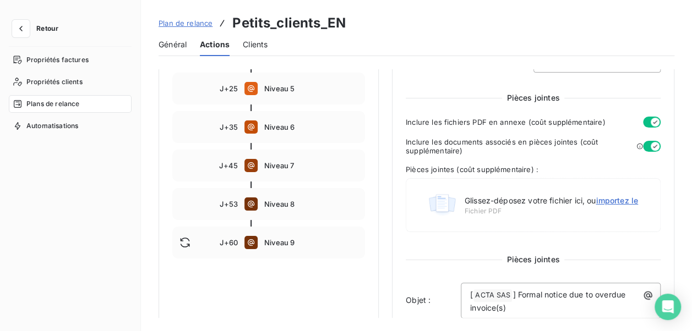
click at [171, 18] on link "Plan de relance" at bounding box center [186, 23] width 54 height 11
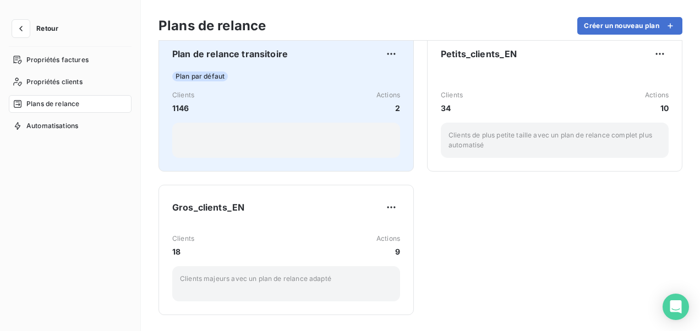
scroll to position [167, 0]
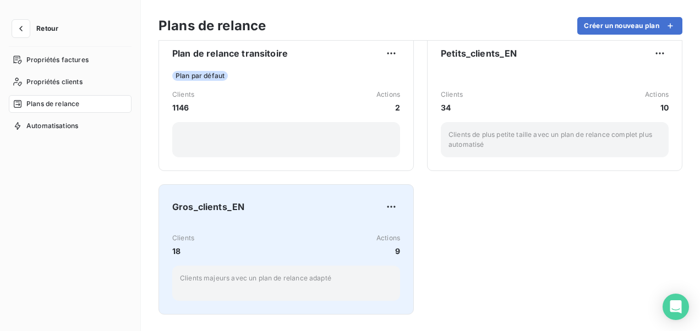
click at [343, 218] on div "Gros_clients_EN Clients 18 Actions 9 Clients majeurs avec un plan de relance ad…" at bounding box center [286, 249] width 228 height 103
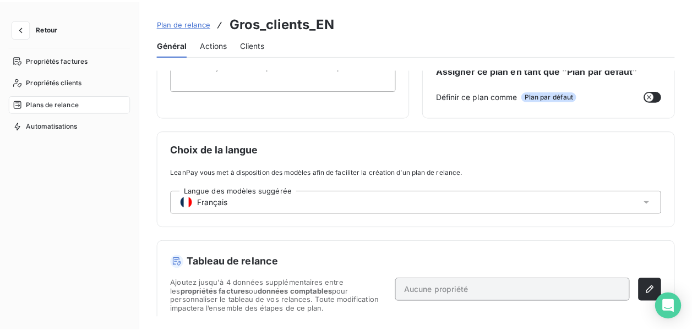
scroll to position [133, 0]
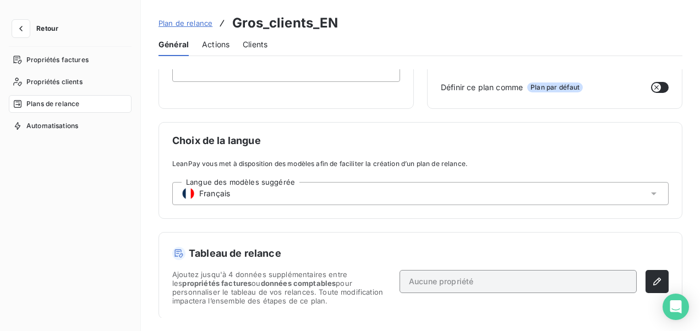
click at [208, 45] on span "Actions" at bounding box center [216, 44] width 28 height 11
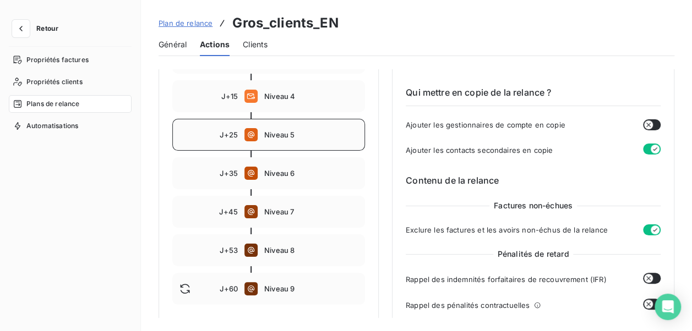
scroll to position [188, 0]
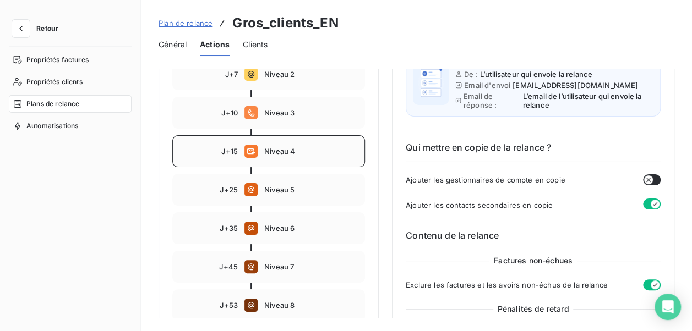
click at [301, 145] on div "J+15 Niveau 4" at bounding box center [268, 151] width 193 height 32
type input "15"
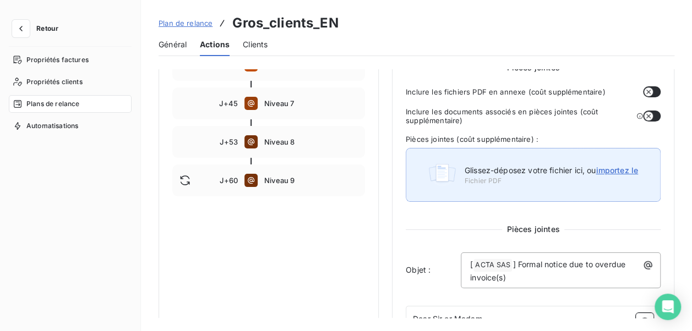
scroll to position [298, 0]
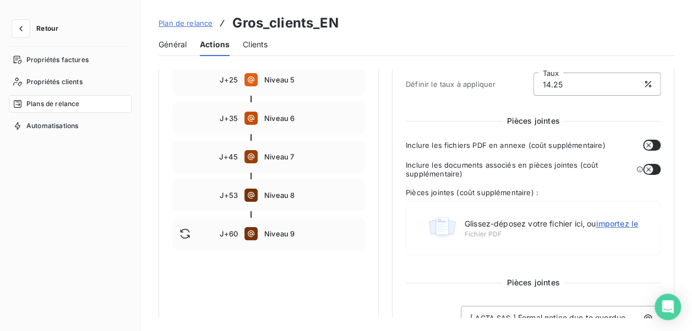
click at [650, 153] on div "Pièces jointes Inclure les fichiers PDF en annexe (coût supplémentaire) Inclure…" at bounding box center [533, 188] width 255 height 144
click at [650, 150] on button "button" at bounding box center [652, 145] width 18 height 11
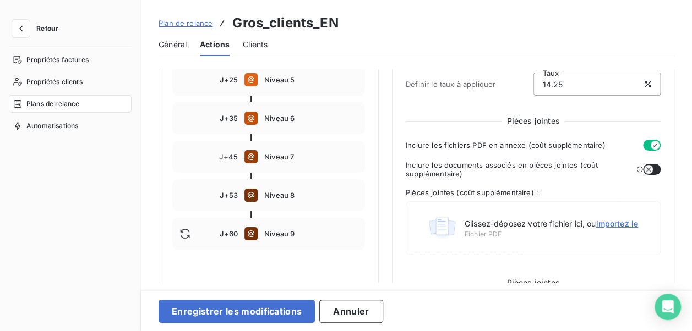
click at [640, 174] on div "Inclure les documents associés en pièces jointes (coût supplémentaire)" at bounding box center [533, 169] width 255 height 11
click at [650, 165] on button "button" at bounding box center [652, 169] width 18 height 11
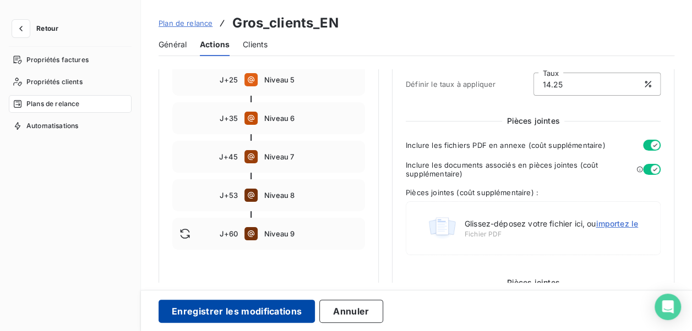
click at [298, 303] on button "Enregistrer les modifications" at bounding box center [237, 311] width 156 height 23
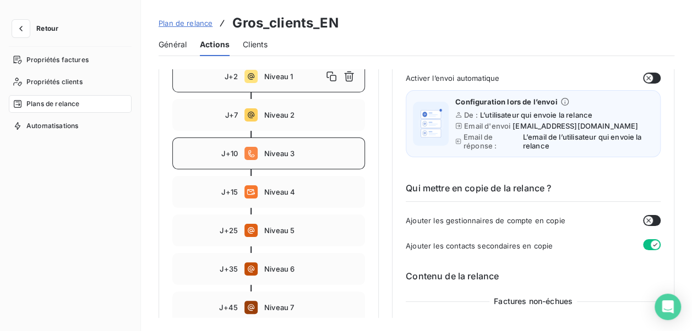
scroll to position [165, 0]
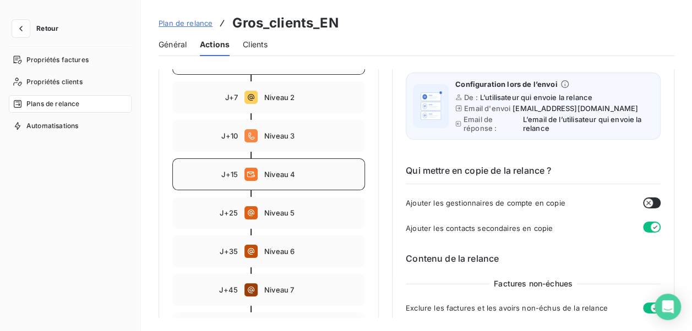
click at [292, 176] on span "Niveau 4" at bounding box center [311, 174] width 94 height 9
type input "15"
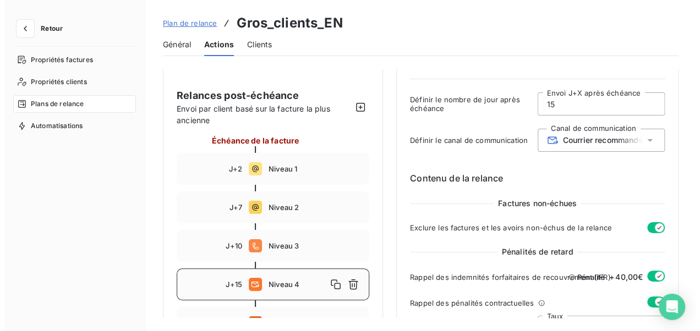
scroll to position [0, 0]
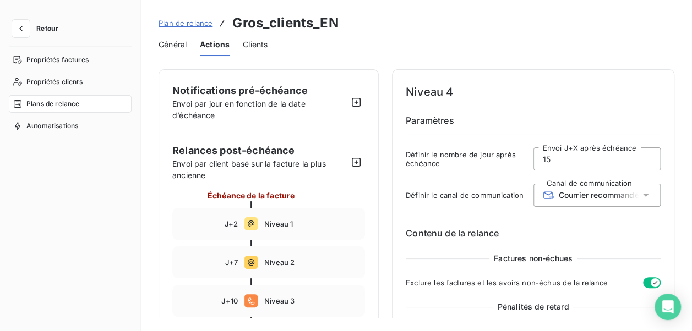
click at [172, 43] on span "Général" at bounding box center [173, 44] width 28 height 11
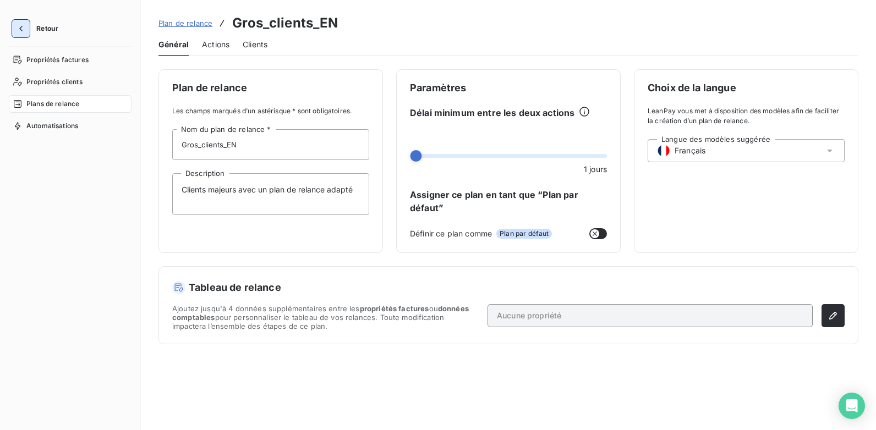
click at [19, 30] on icon "button" at bounding box center [20, 28] width 11 height 11
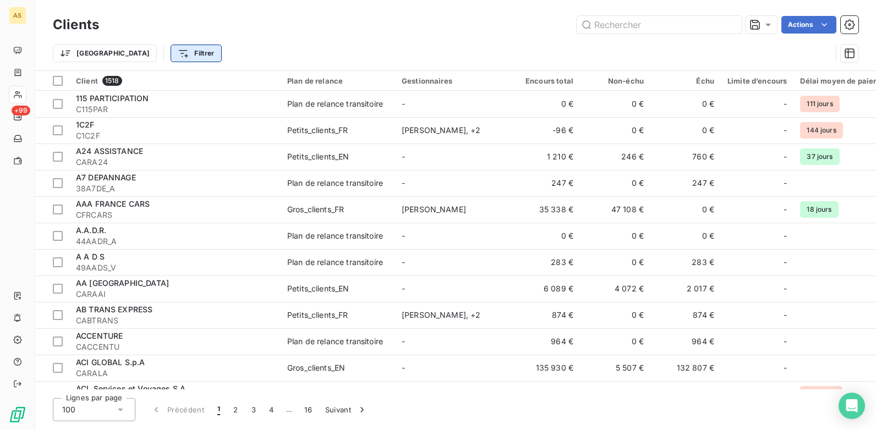
click at [146, 54] on html "AS +99 Clients Actions Trier Filtrer Client 1518 Plan de relance Gestionnaires …" at bounding box center [438, 215] width 876 height 430
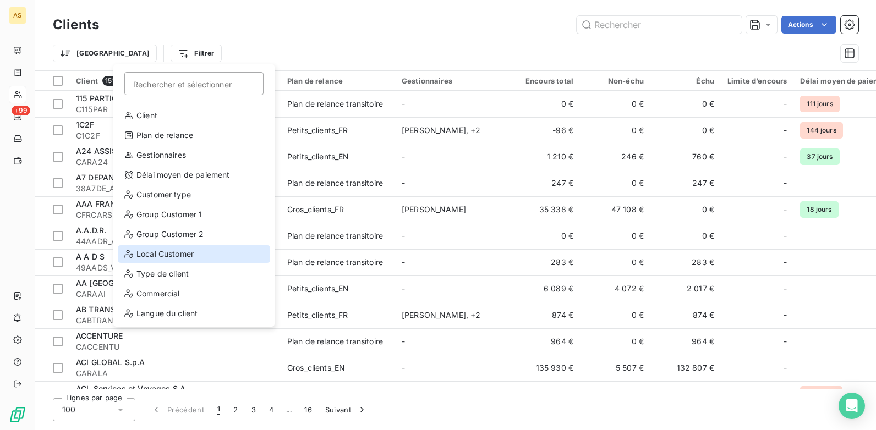
click at [170, 256] on div "Local Customer" at bounding box center [194, 255] width 152 height 18
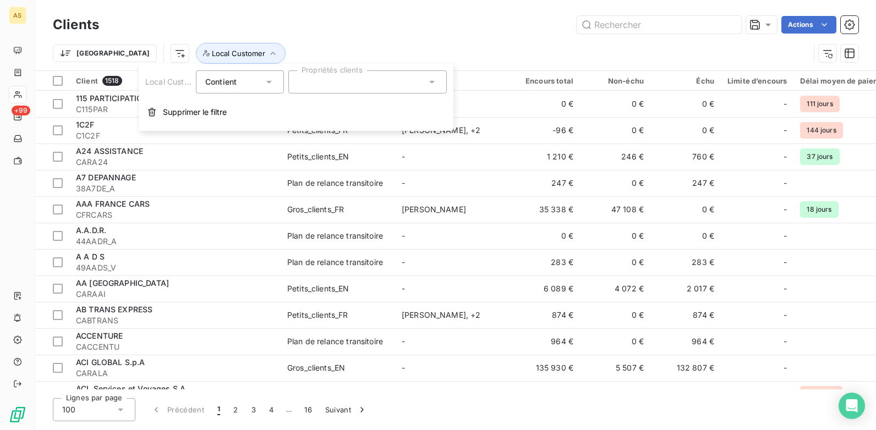
click at [434, 85] on icon at bounding box center [432, 82] width 11 height 11
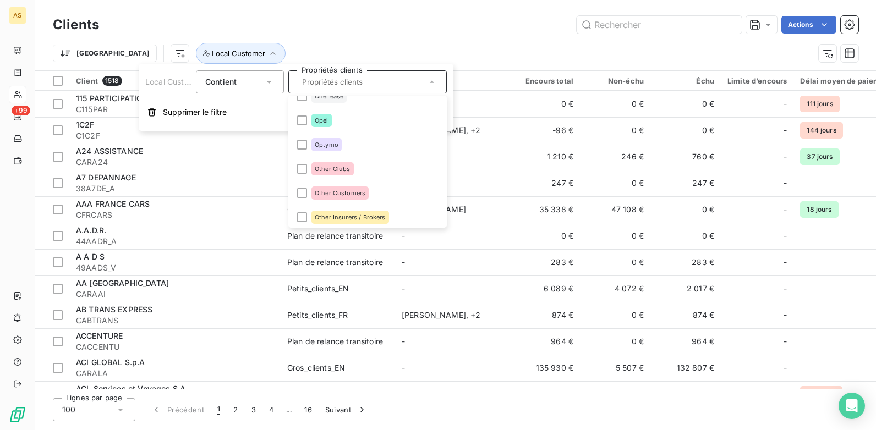
scroll to position [1321, 0]
click at [304, 192] on div at bounding box center [302, 193] width 10 height 10
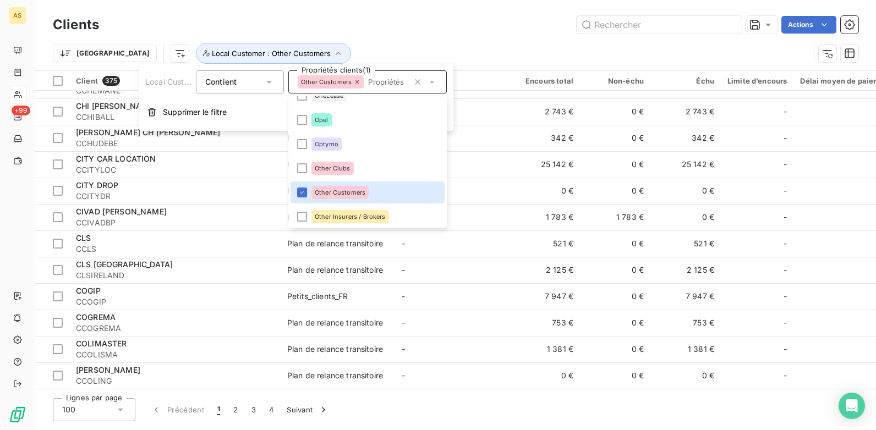
scroll to position [2348, 0]
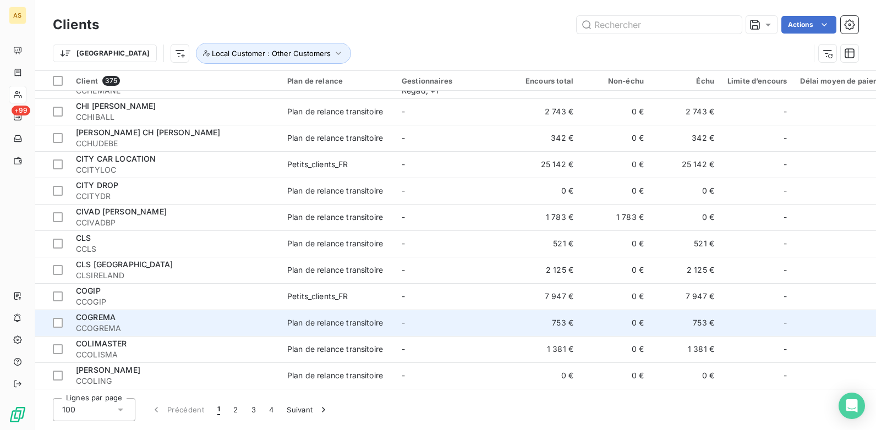
click at [344, 319] on div "Plan de relance transitoire" at bounding box center [335, 323] width 96 height 11
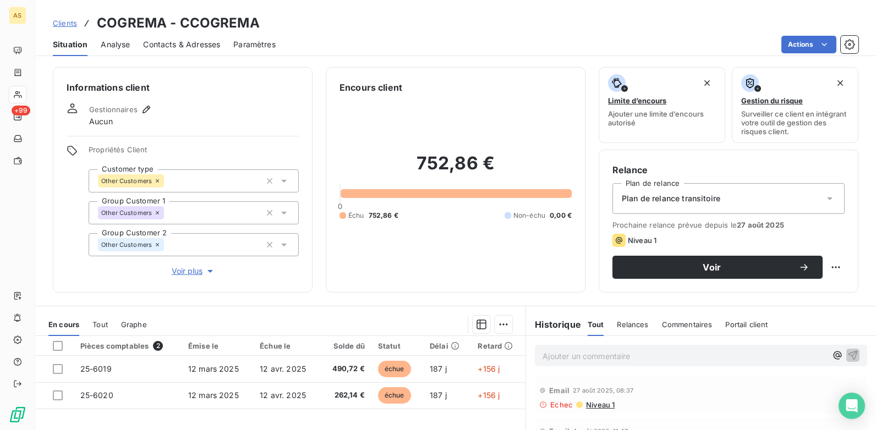
click at [66, 24] on span "Clients" at bounding box center [65, 23] width 24 height 9
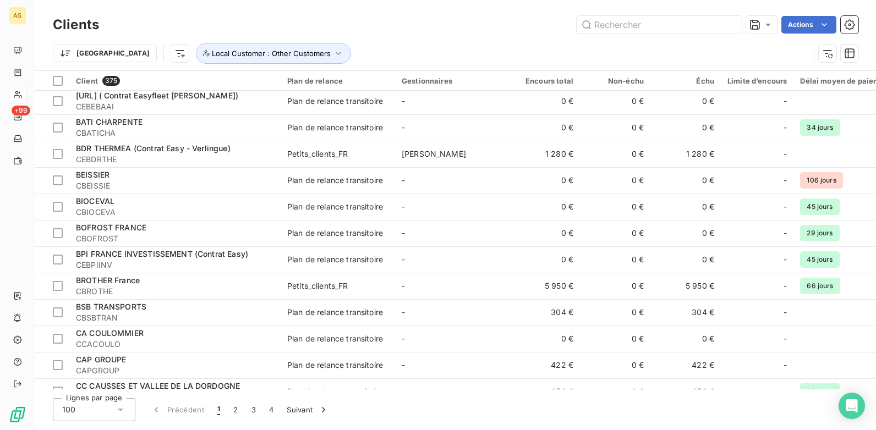
scroll to position [1886, 0]
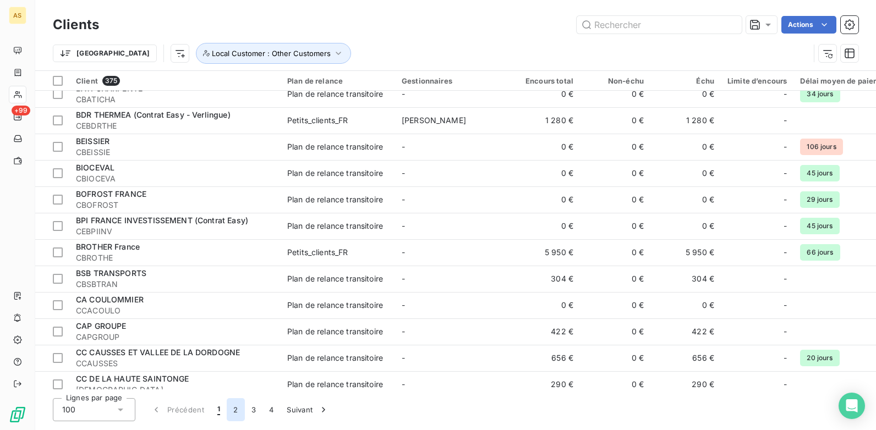
click at [236, 331] on button "2" at bounding box center [236, 410] width 18 height 23
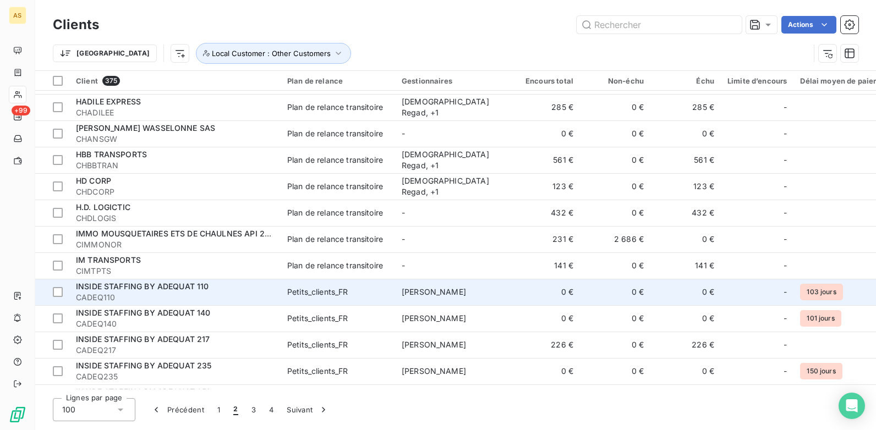
scroll to position [2348, 0]
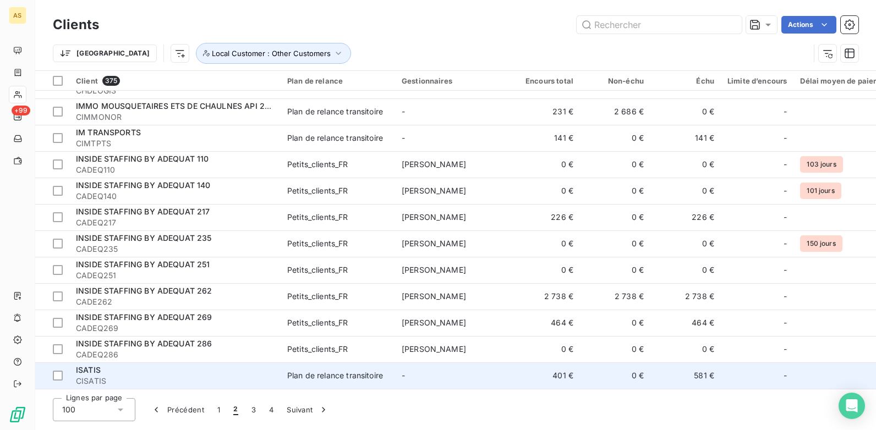
click at [510, 331] on td "401 €" at bounding box center [545, 376] width 70 height 26
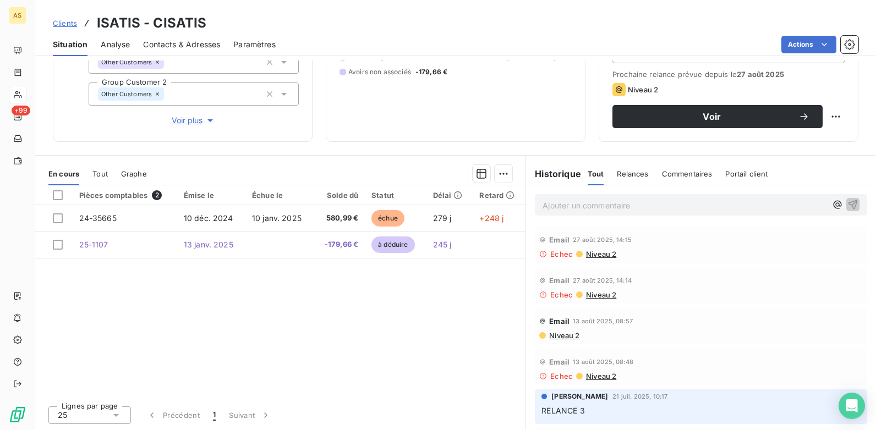
click at [169, 39] on span "Contacts & Adresses" at bounding box center [181, 44] width 77 height 11
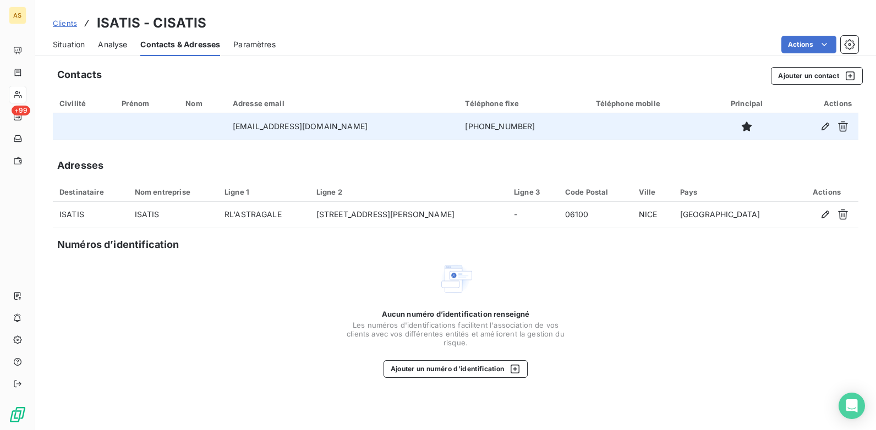
click at [304, 137] on td "[EMAIL_ADDRESS][DOMAIN_NAME]" at bounding box center [342, 126] width 233 height 26
click at [310, 132] on td "[EMAIL_ADDRESS][DOMAIN_NAME]" at bounding box center [342, 126] width 233 height 26
click at [700, 127] on icon "button" at bounding box center [825, 126] width 11 height 11
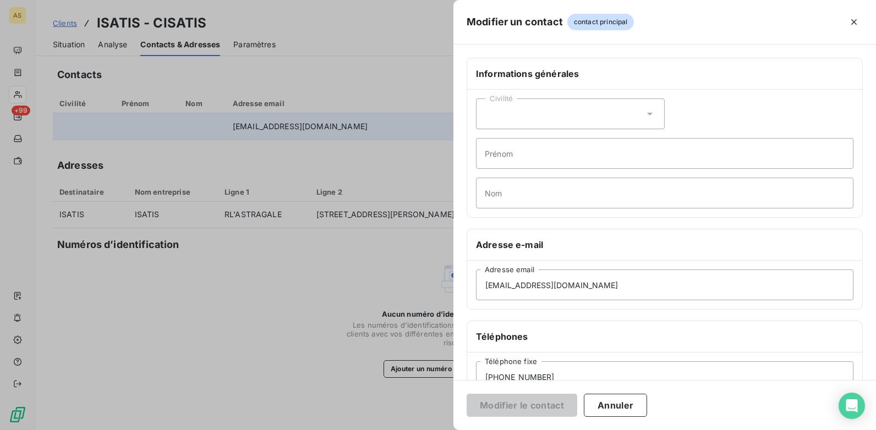
click at [61, 20] on div at bounding box center [438, 215] width 876 height 430
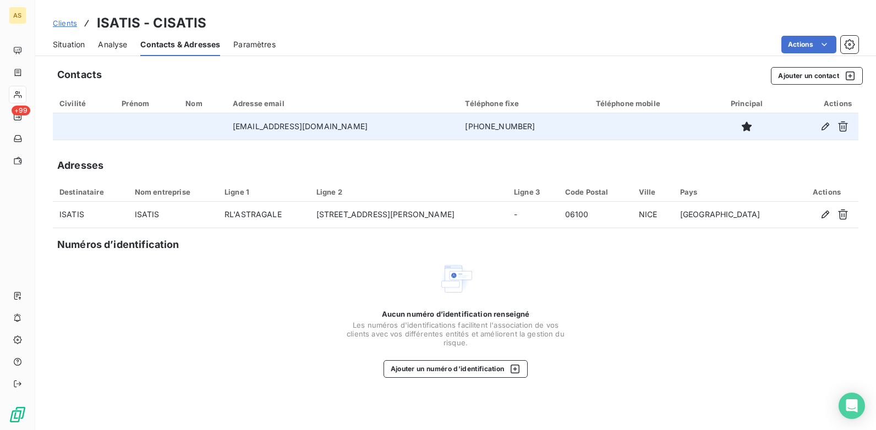
click at [65, 21] on span "Clients" at bounding box center [65, 23] width 24 height 9
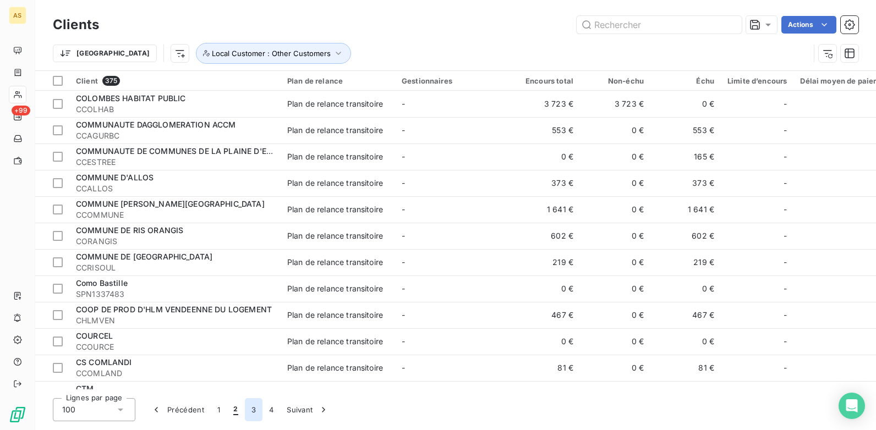
click at [253, 331] on button "3" at bounding box center [254, 410] width 18 height 23
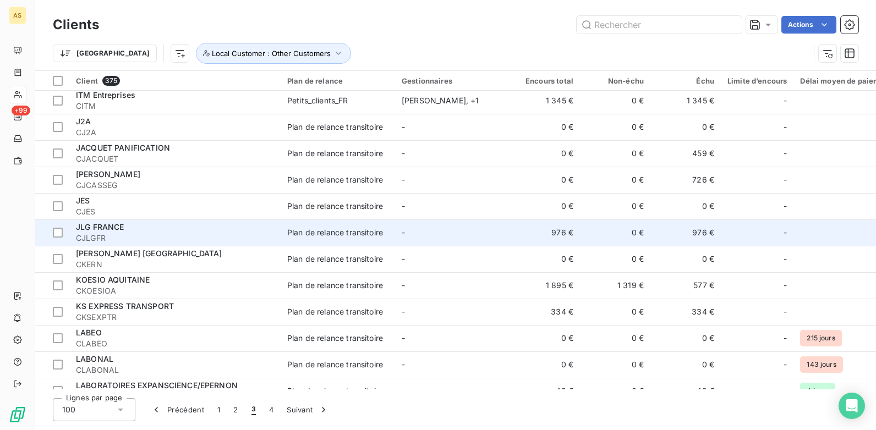
scroll to position [110, 0]
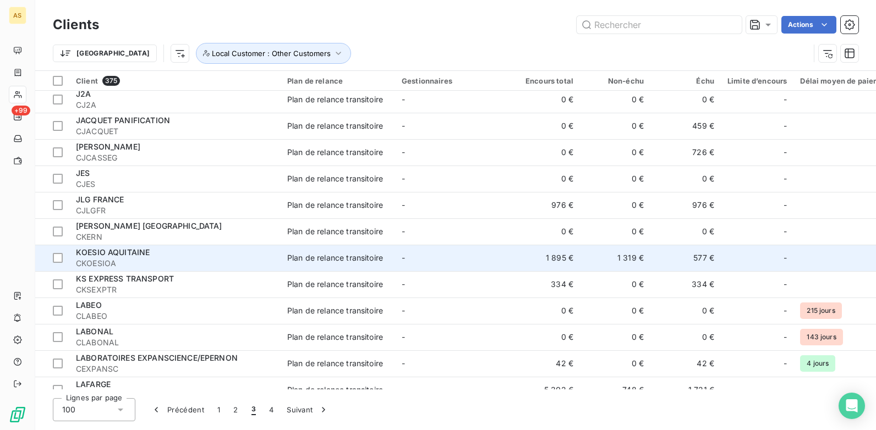
click at [521, 258] on td "1 895 €" at bounding box center [545, 258] width 70 height 26
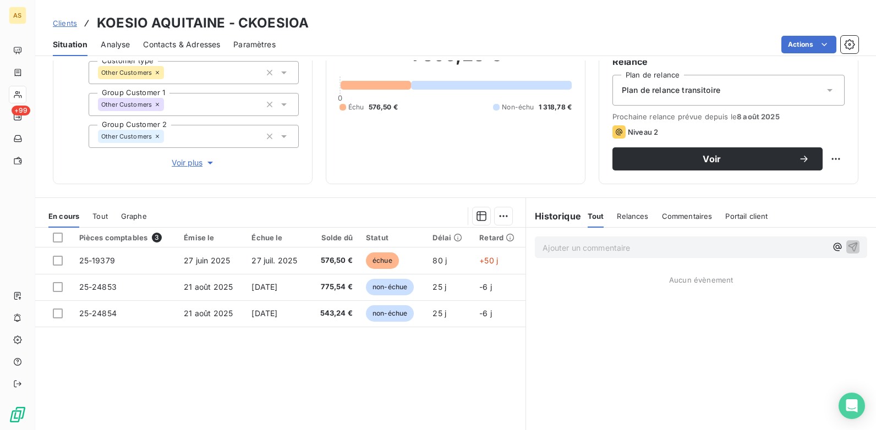
scroll to position [96, 0]
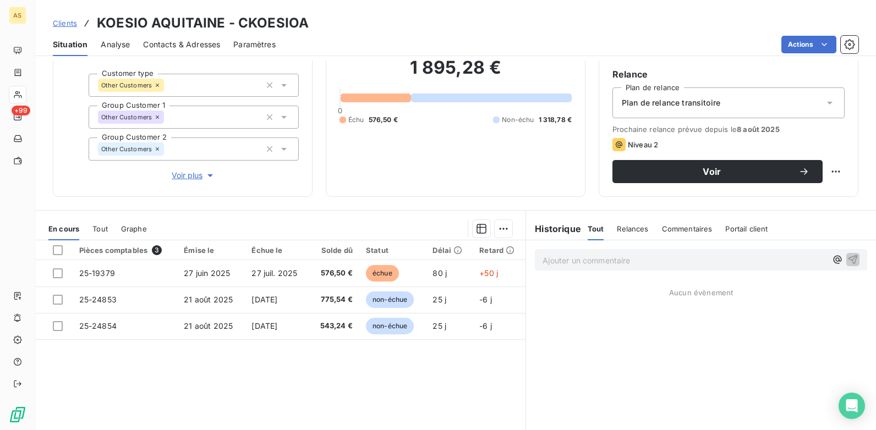
click at [68, 24] on span "Clients" at bounding box center [65, 23] width 24 height 9
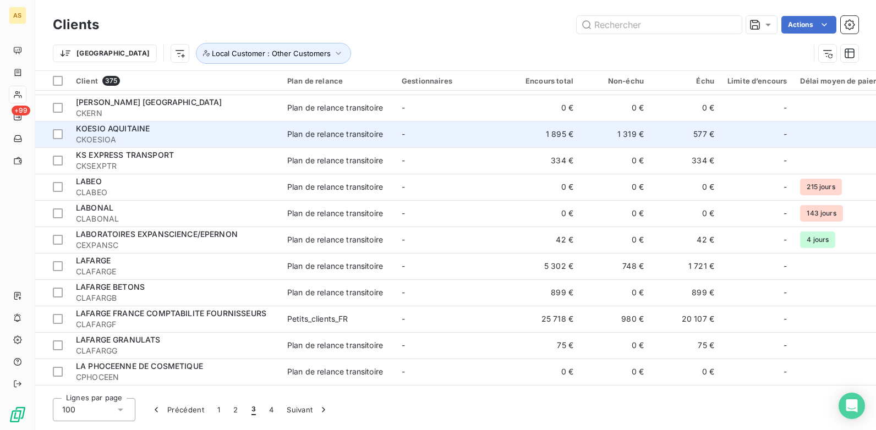
scroll to position [275, 0]
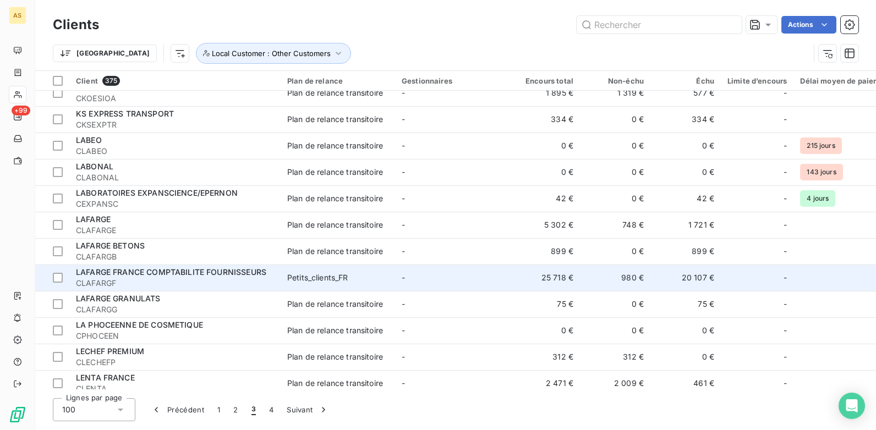
click at [520, 284] on td "25 718 €" at bounding box center [545, 278] width 70 height 26
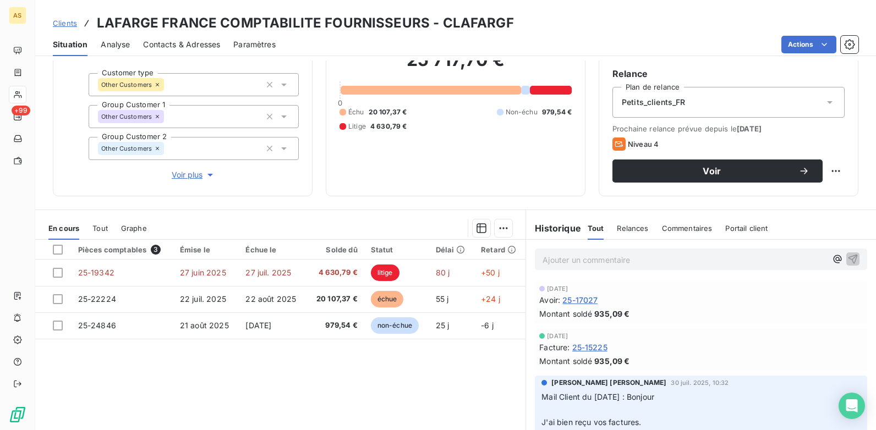
scroll to position [151, 0]
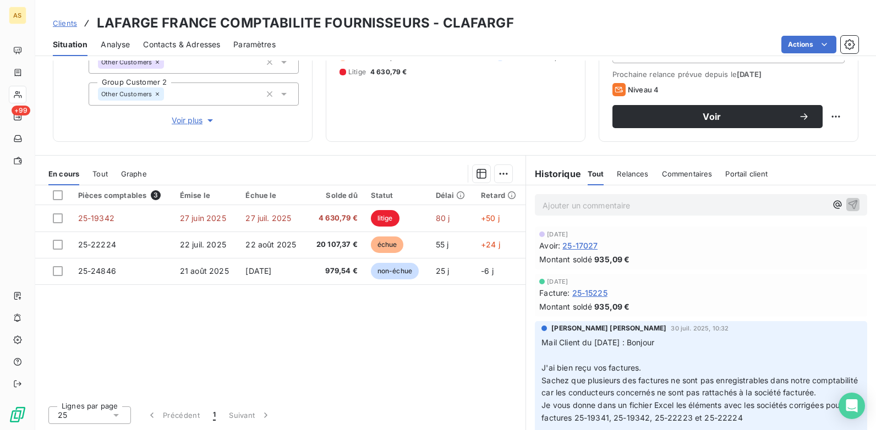
click at [57, 20] on span "Clients" at bounding box center [65, 23] width 24 height 9
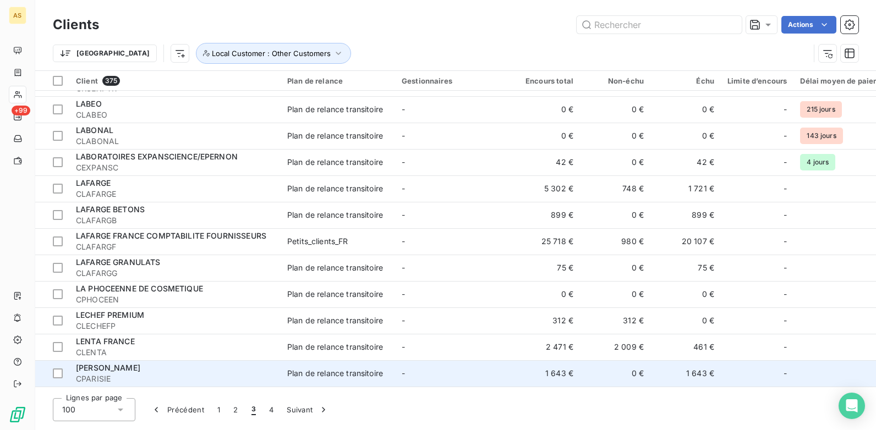
scroll to position [330, 0]
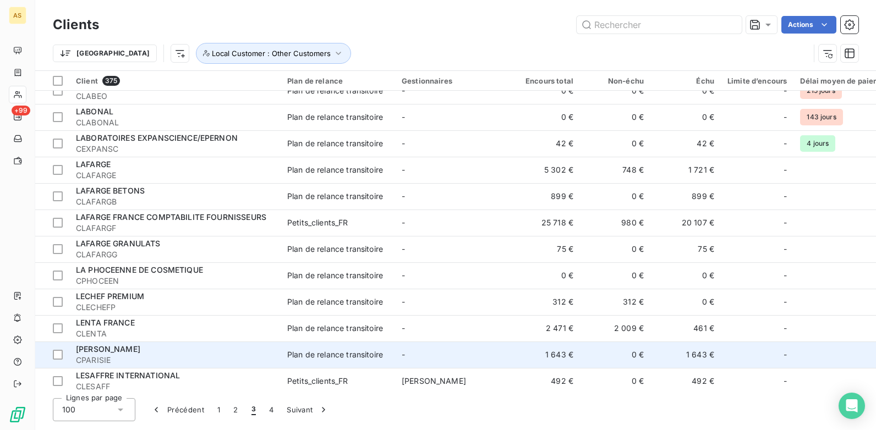
click at [453, 331] on td "-" at bounding box center [452, 355] width 115 height 26
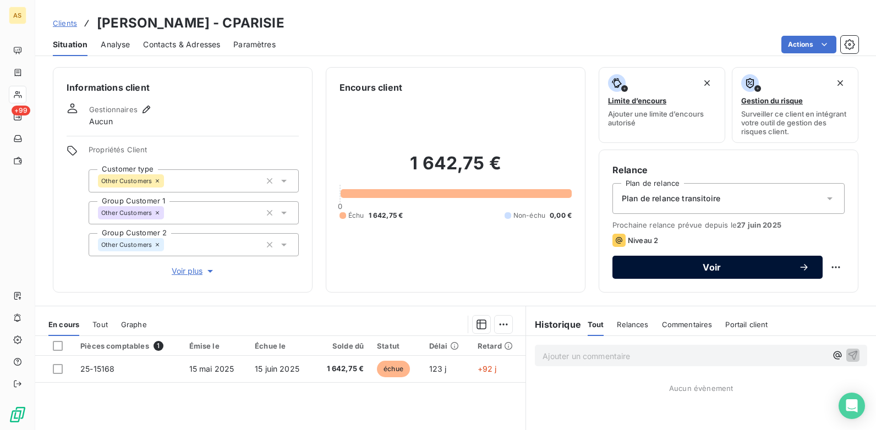
click at [637, 271] on span "Voir" at bounding box center [712, 267] width 173 height 9
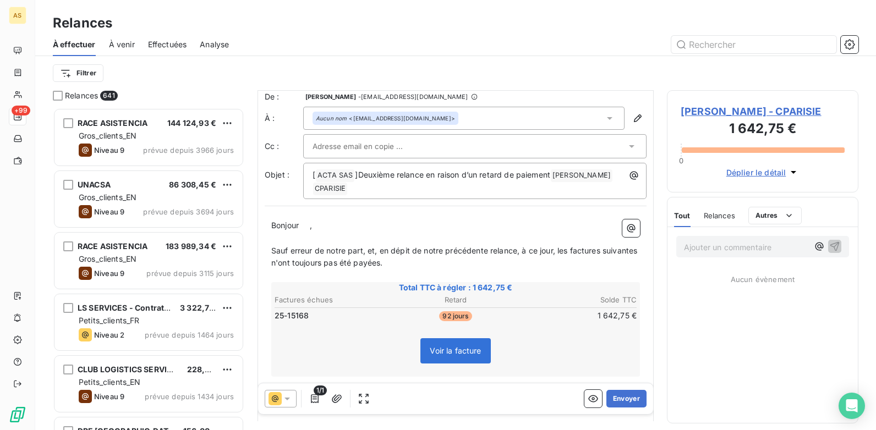
scroll to position [1, 0]
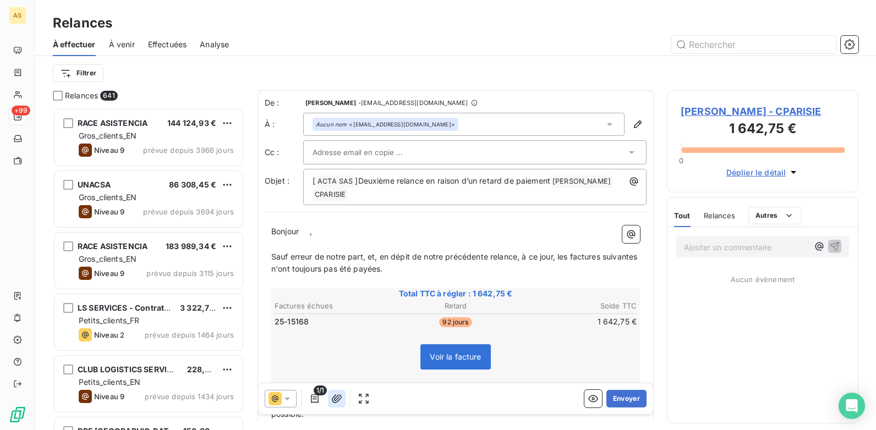
click at [334, 331] on icon "button" at bounding box center [336, 399] width 11 height 11
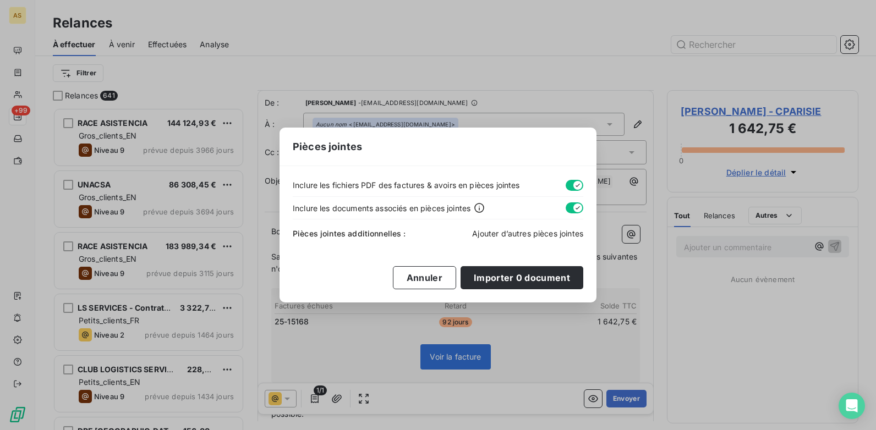
click at [514, 233] on span "Ajouter d’autres pièces jointes" at bounding box center [527, 233] width 111 height 9
click at [434, 278] on button "Annuler" at bounding box center [424, 277] width 63 height 23
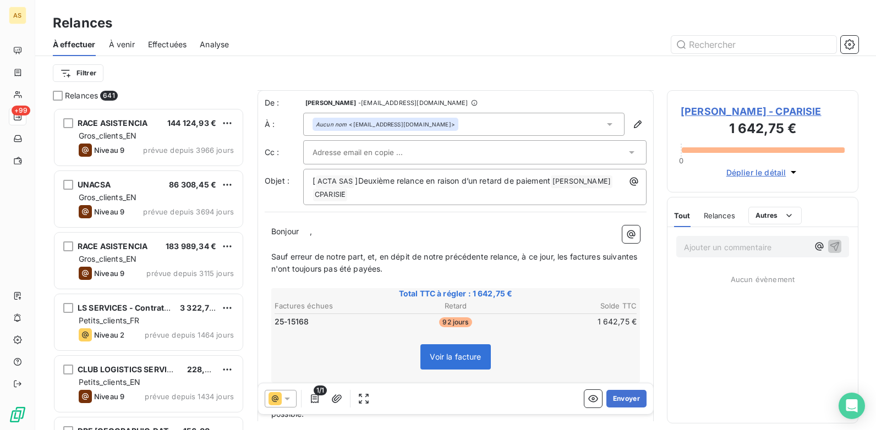
scroll to position [0, 0]
click at [332, 331] on icon "button" at bounding box center [336, 399] width 11 height 11
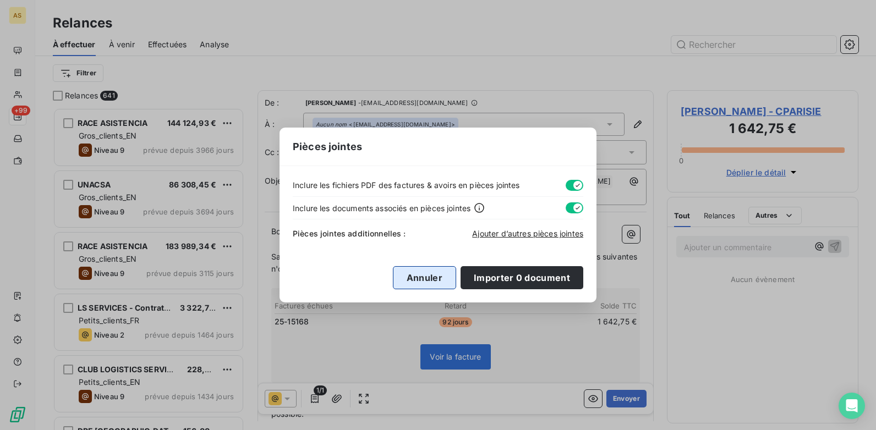
click at [419, 272] on button "Annuler" at bounding box center [424, 277] width 63 height 23
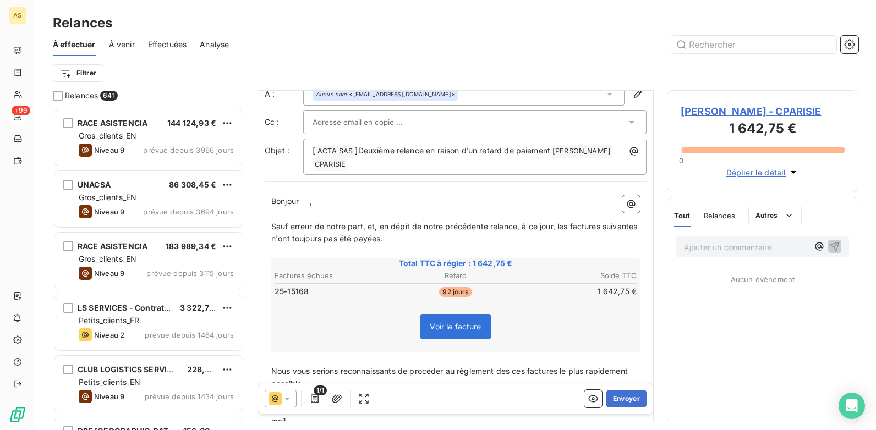
scroll to position [56, 0]
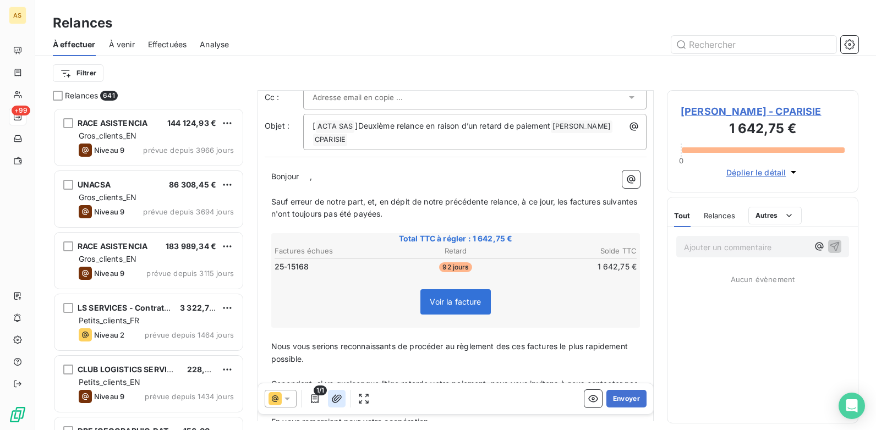
click at [337, 331] on icon "button" at bounding box center [336, 399] width 11 height 11
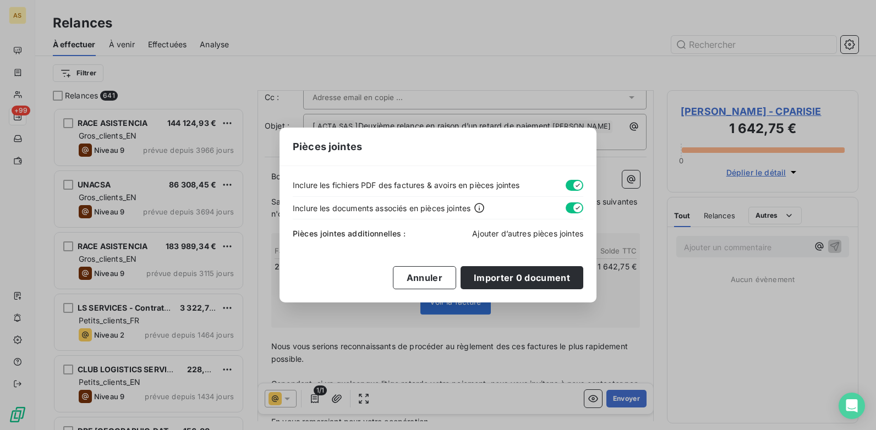
click at [514, 232] on span "Ajouter d’autres pièces jointes" at bounding box center [527, 233] width 111 height 9
click at [525, 8] on div "Pièces jointes Inclure les fichiers PDF des factures & avoirs en pièces jointes…" at bounding box center [438, 215] width 876 height 430
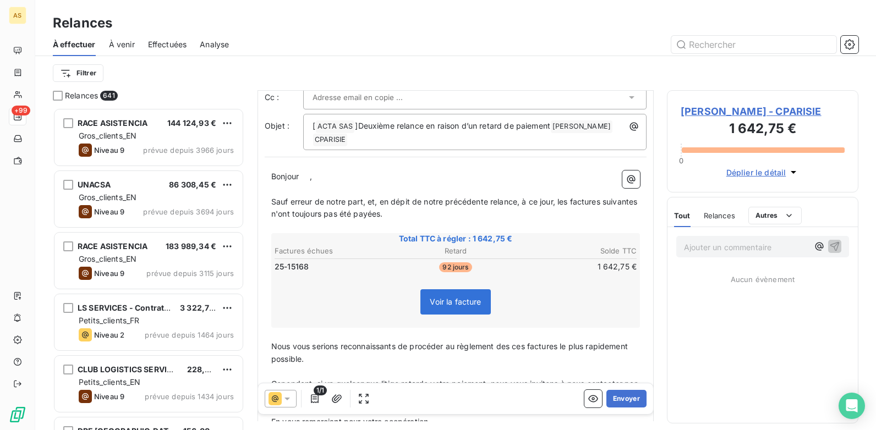
scroll to position [0, 0]
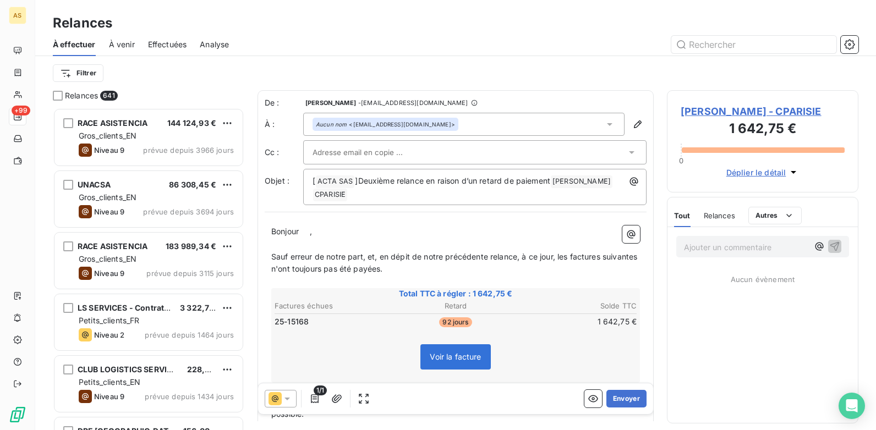
click at [700, 112] on span "[PERSON_NAME] - CPARISIE" at bounding box center [763, 111] width 164 height 15
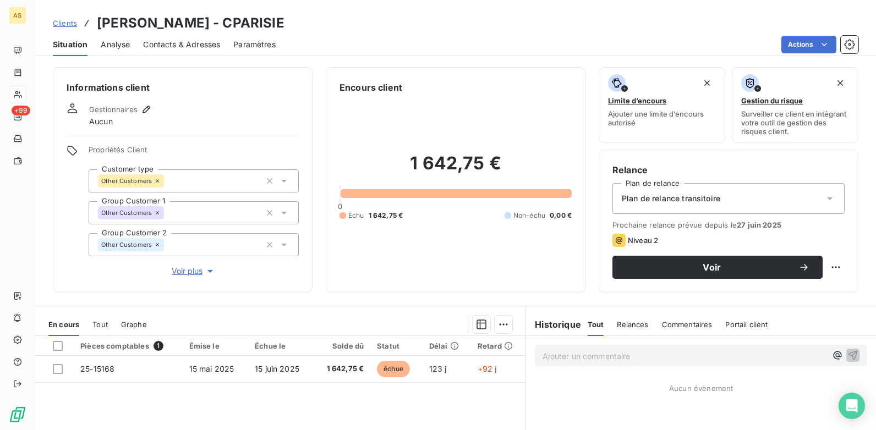
click at [191, 46] on span "Contacts & Adresses" at bounding box center [181, 44] width 77 height 11
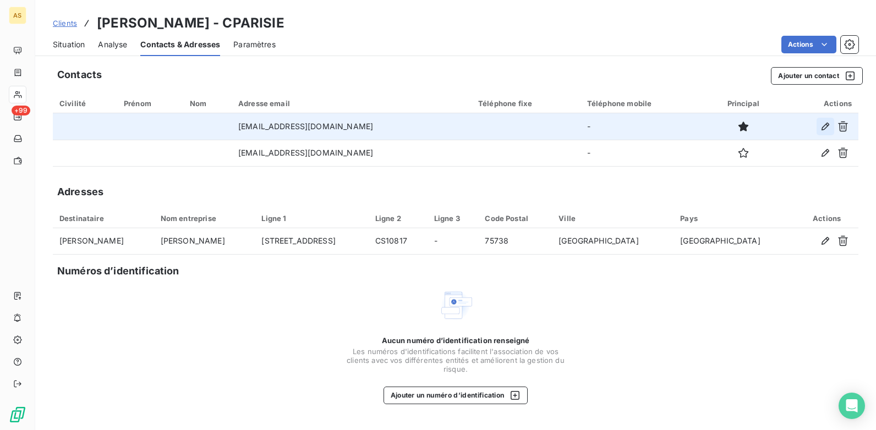
click at [700, 128] on icon "button" at bounding box center [825, 126] width 11 height 11
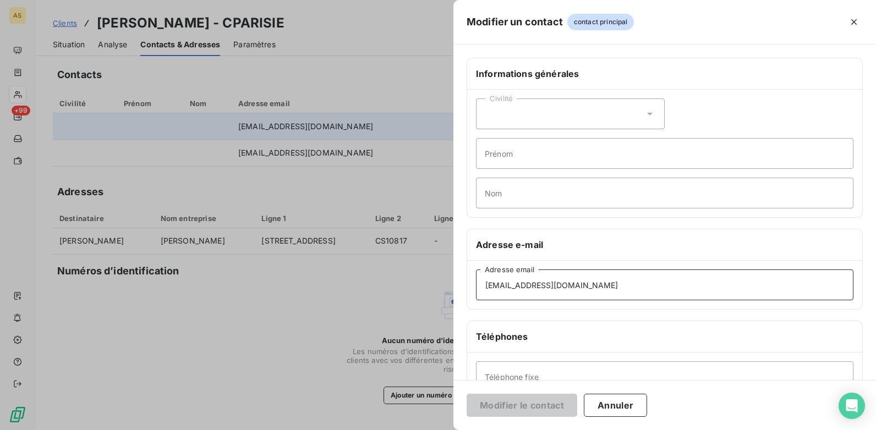
click at [626, 285] on input "[EMAIL_ADDRESS][DOMAIN_NAME]" at bounding box center [665, 285] width 378 height 31
drag, startPoint x: 626, startPoint y: 285, endPoint x: 433, endPoint y: 287, distance: 193.2
click at [433, 331] on div "Modifier un contact contact principal Informations générales Civilité Prénom No…" at bounding box center [438, 430] width 876 height 0
type input "[EMAIL_ADDRESS][DOMAIN_NAME]"
click at [521, 331] on button "Modifier le contact" at bounding box center [522, 405] width 111 height 23
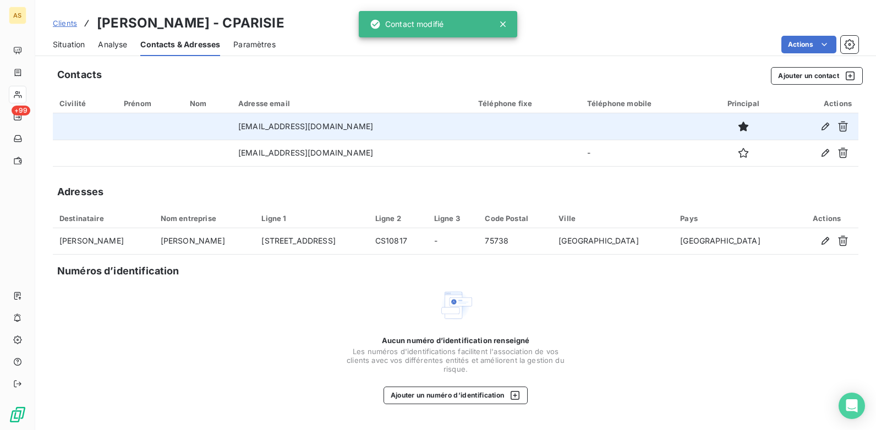
click at [73, 48] on span "Situation" at bounding box center [69, 44] width 32 height 11
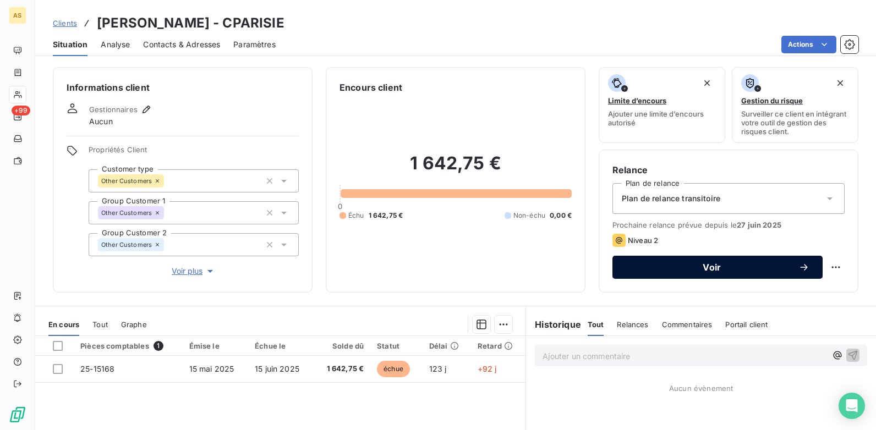
click at [667, 270] on span "Voir" at bounding box center [712, 267] width 173 height 9
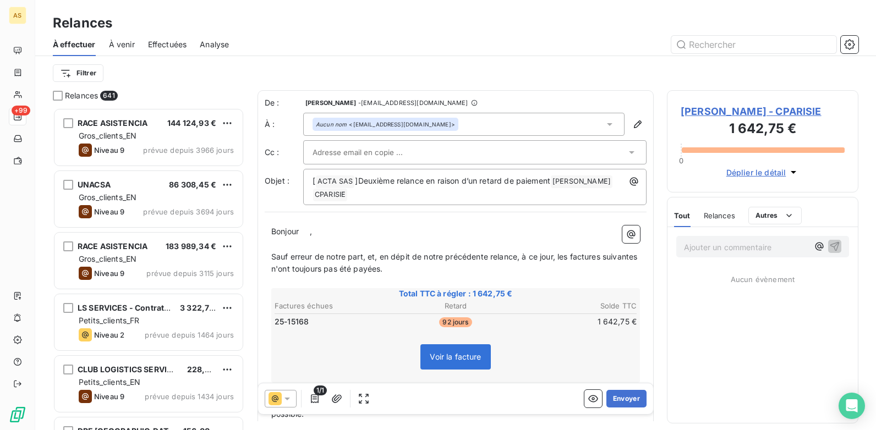
scroll to position [314, 183]
click at [337, 331] on icon "button" at bounding box center [337, 399] width 10 height 8
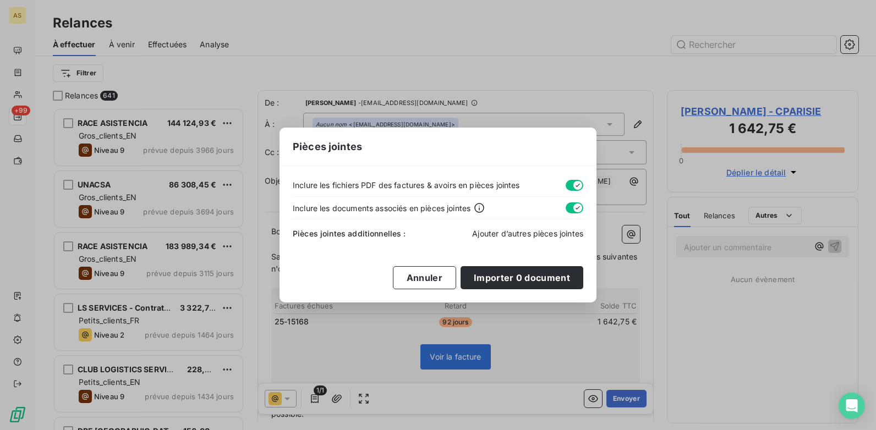
click at [540, 233] on span "Ajouter d’autres pièces jointes" at bounding box center [527, 233] width 111 height 9
click at [522, 236] on span "Ajouter d’autres pièces jointes" at bounding box center [527, 233] width 111 height 9
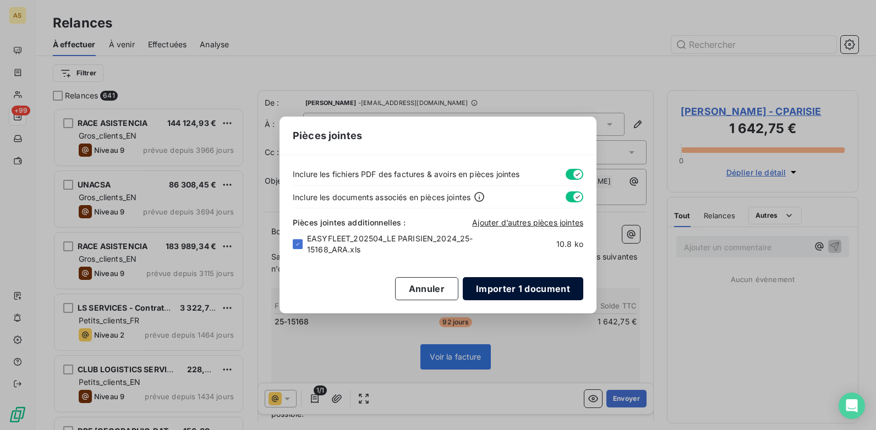
click at [516, 292] on button "Importer 1 document" at bounding box center [523, 288] width 121 height 23
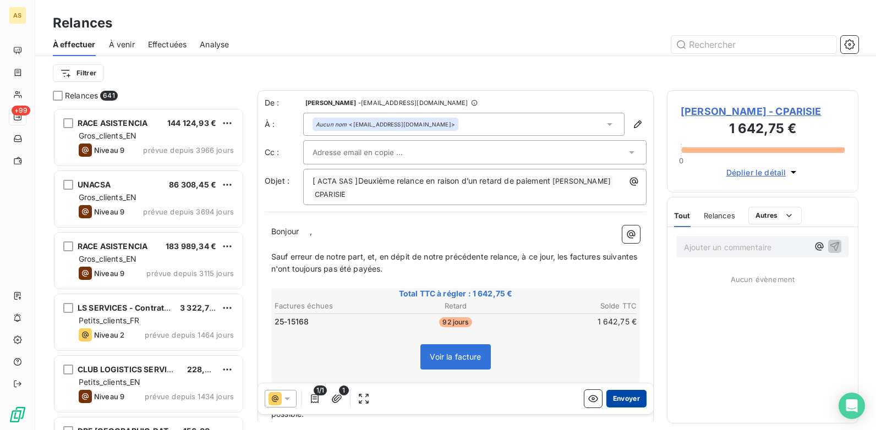
click at [609, 331] on button "Envoyer" at bounding box center [627, 399] width 40 height 18
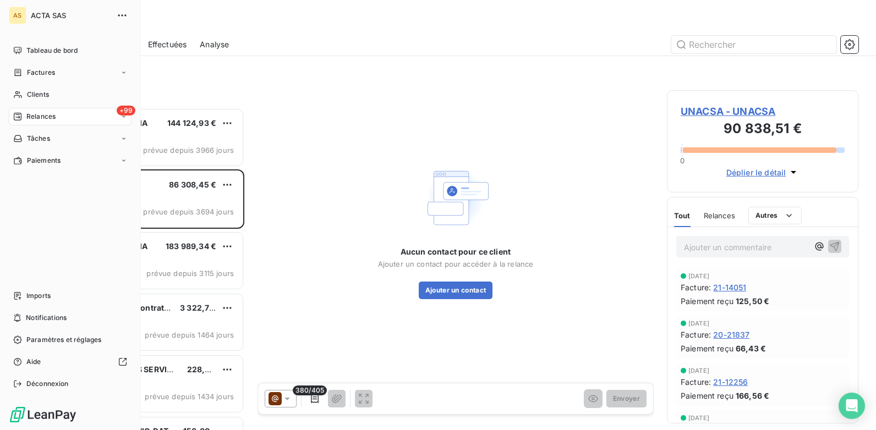
click at [43, 121] on span "Relances" at bounding box center [40, 117] width 29 height 10
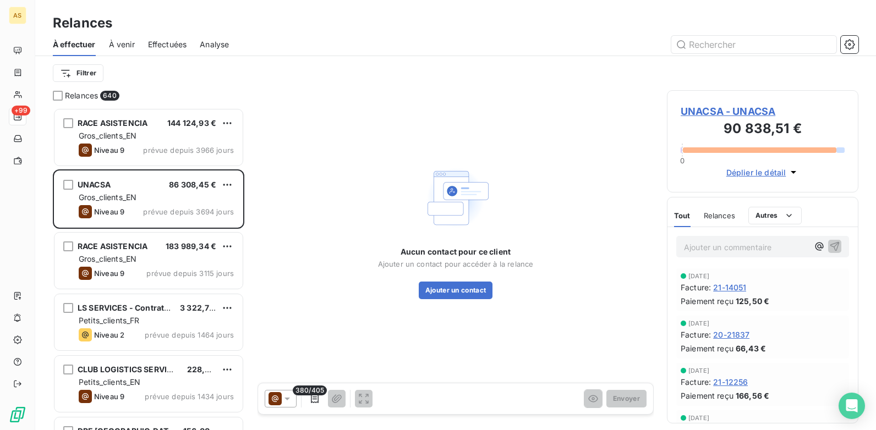
click at [163, 40] on span "Effectuées" at bounding box center [167, 44] width 39 height 11
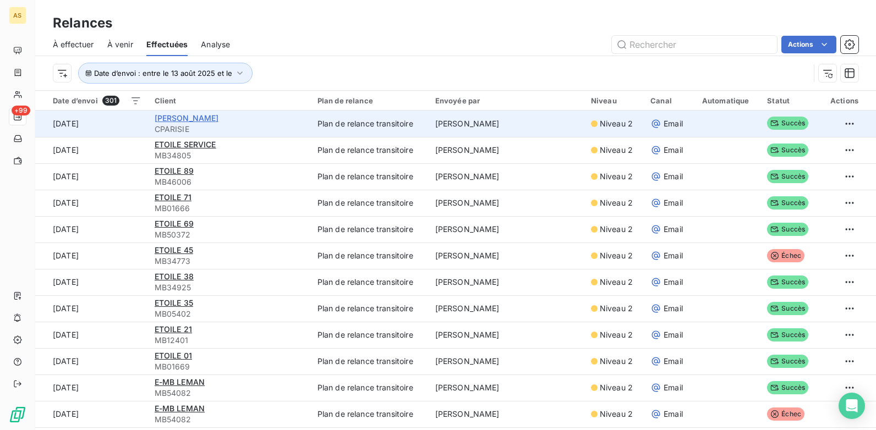
click at [170, 115] on span "[PERSON_NAME]" at bounding box center [187, 117] width 64 height 9
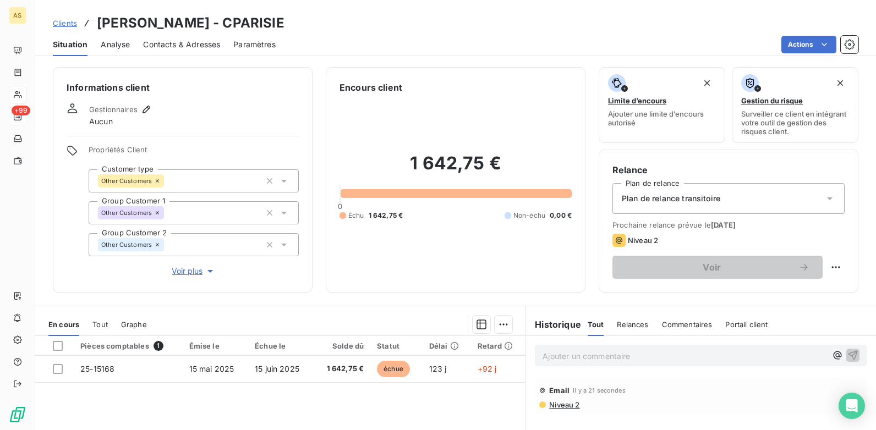
click at [179, 42] on span "Contacts & Adresses" at bounding box center [181, 44] width 77 height 11
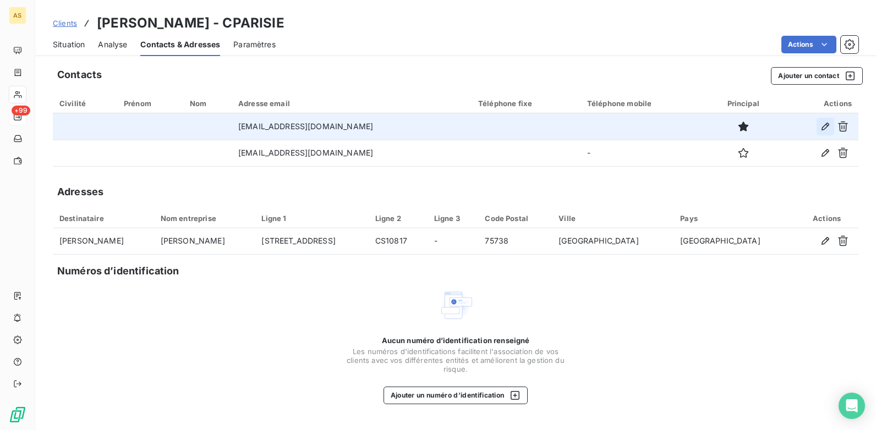
click at [700, 132] on button "button" at bounding box center [826, 127] width 18 height 18
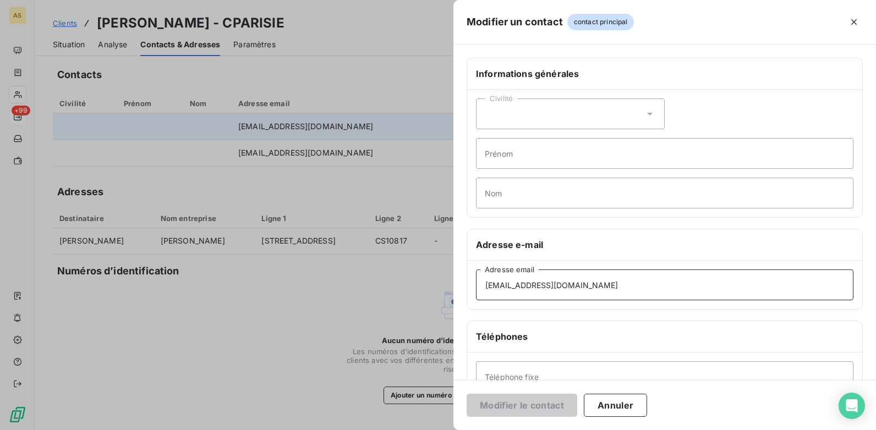
drag, startPoint x: 591, startPoint y: 285, endPoint x: 440, endPoint y: 296, distance: 151.2
click at [440, 331] on div "Modifier un contact contact principal Informations générales Civilité Prénom No…" at bounding box center [438, 430] width 876 height 0
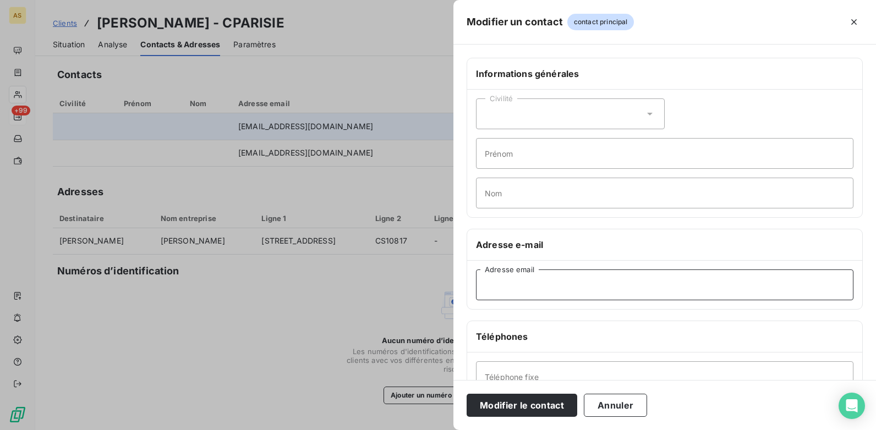
paste input "[EMAIL_ADDRESS][DOMAIN_NAME]"
type input "[EMAIL_ADDRESS][DOMAIN_NAME]"
click at [536, 331] on button "Modifier le contact" at bounding box center [522, 405] width 111 height 23
